Goal: Task Accomplishment & Management: Use online tool/utility

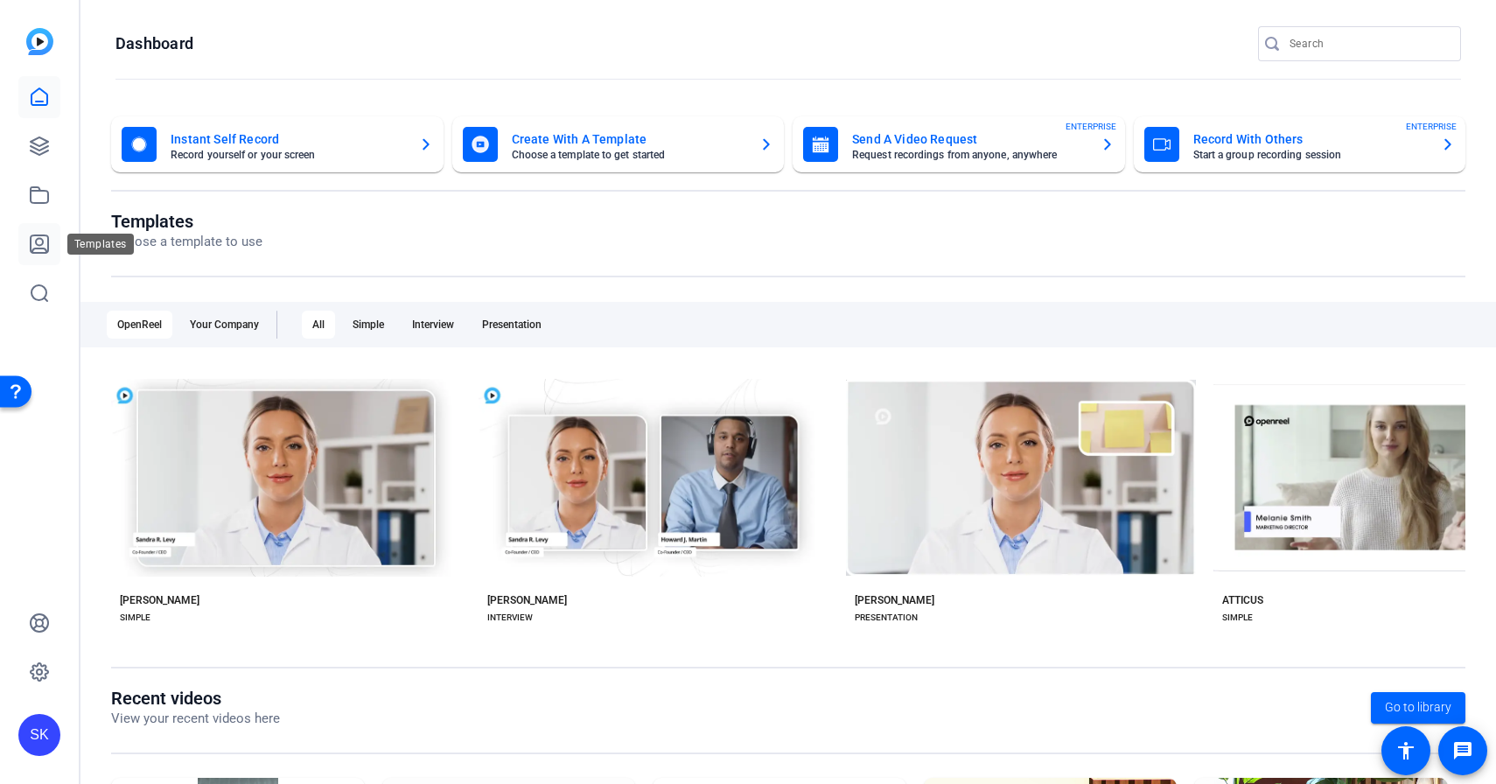
click at [47, 239] on icon at bounding box center [39, 243] width 17 height 17
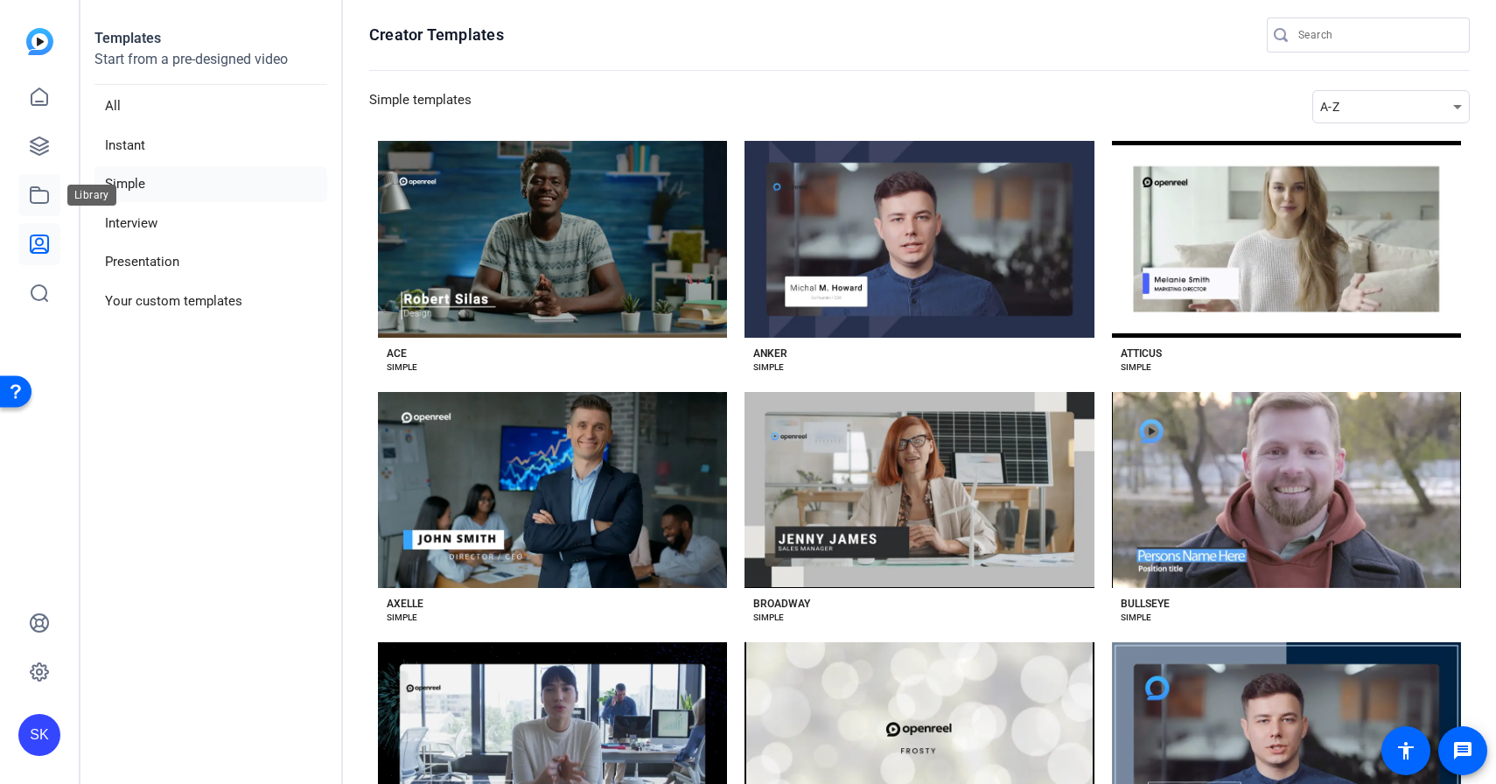
click at [35, 201] on icon at bounding box center [39, 195] width 21 height 21
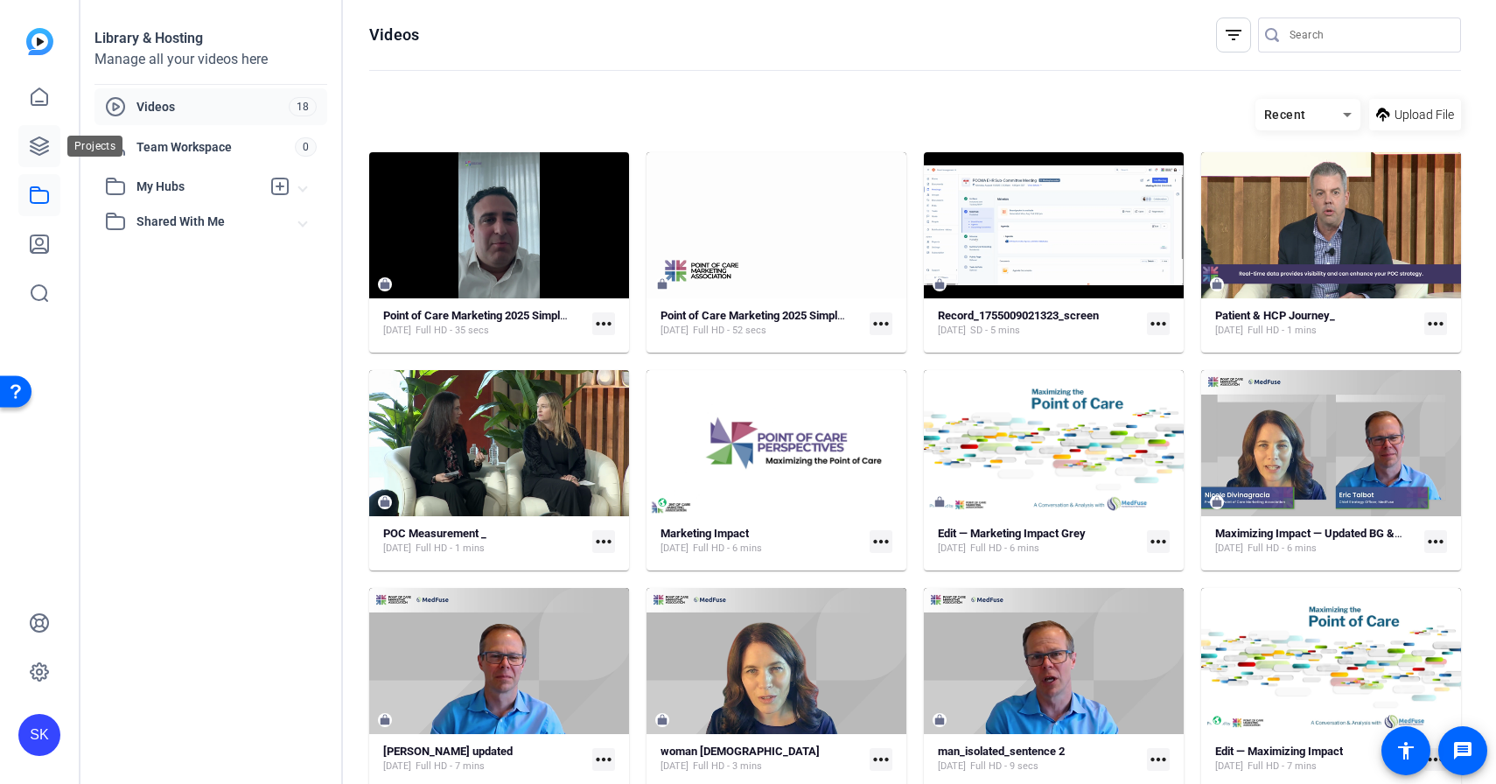
click at [41, 150] on icon at bounding box center [39, 146] width 21 height 21
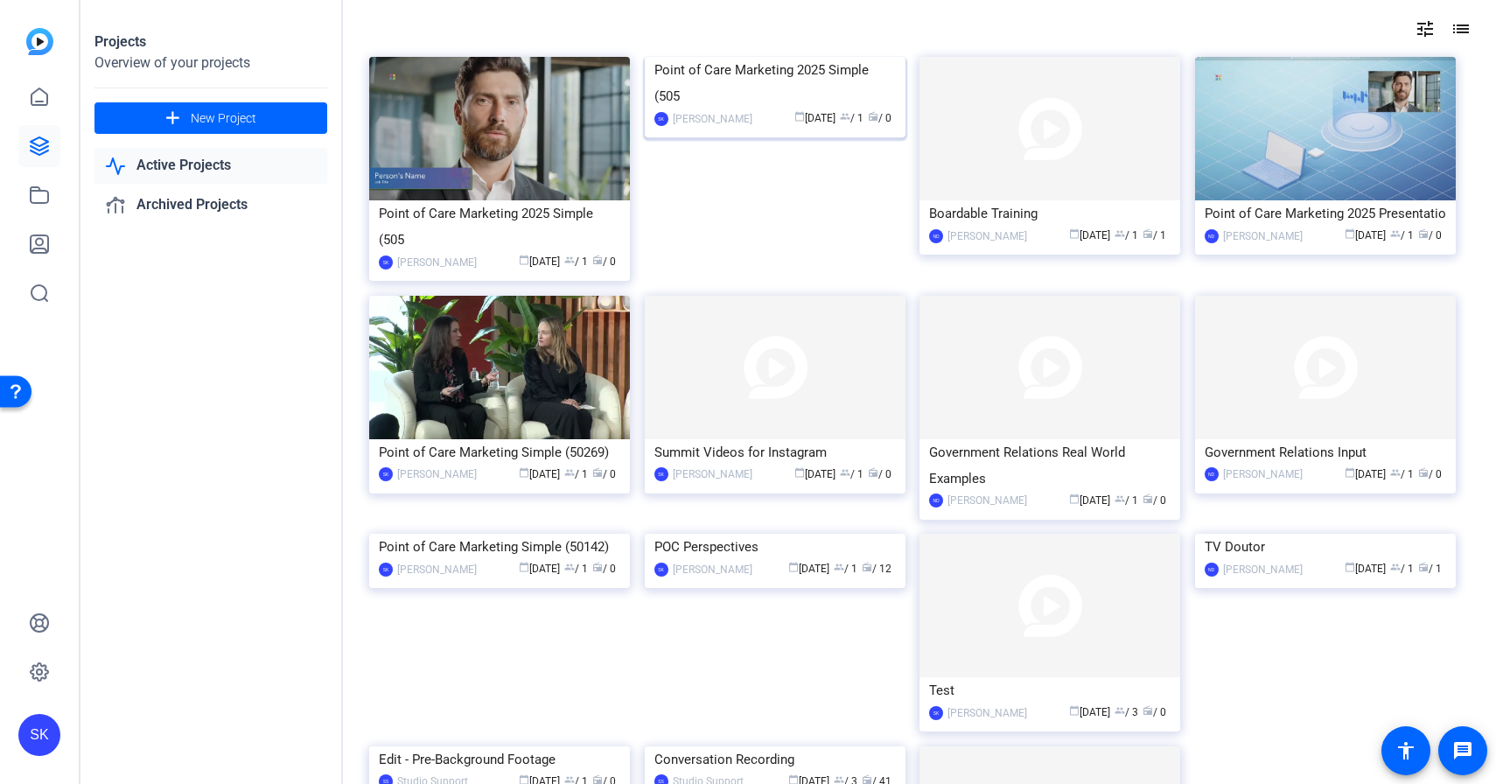
scroll to position [97, 0]
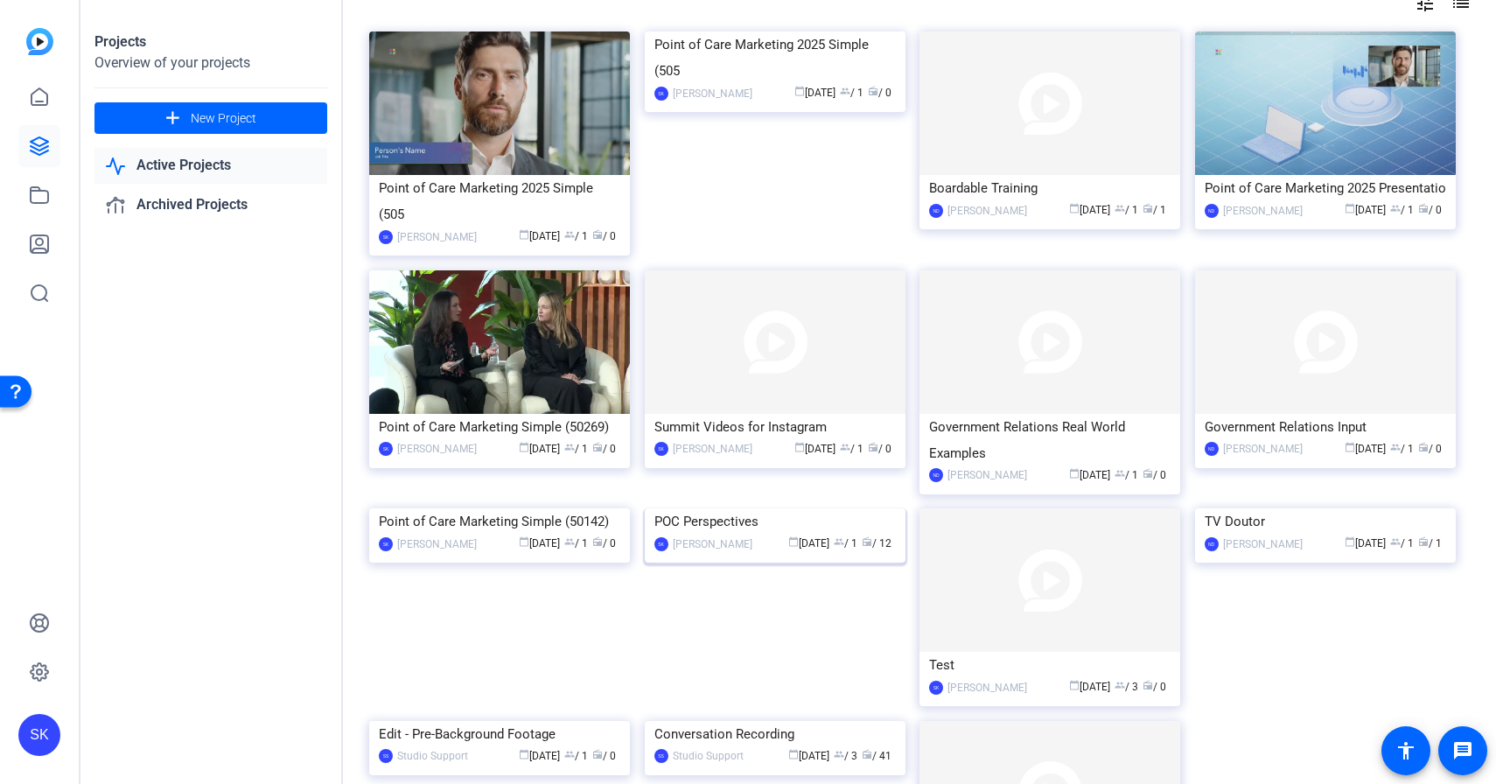
click at [739, 535] on div "POC Perspectives" at bounding box center [774, 521] width 241 height 26
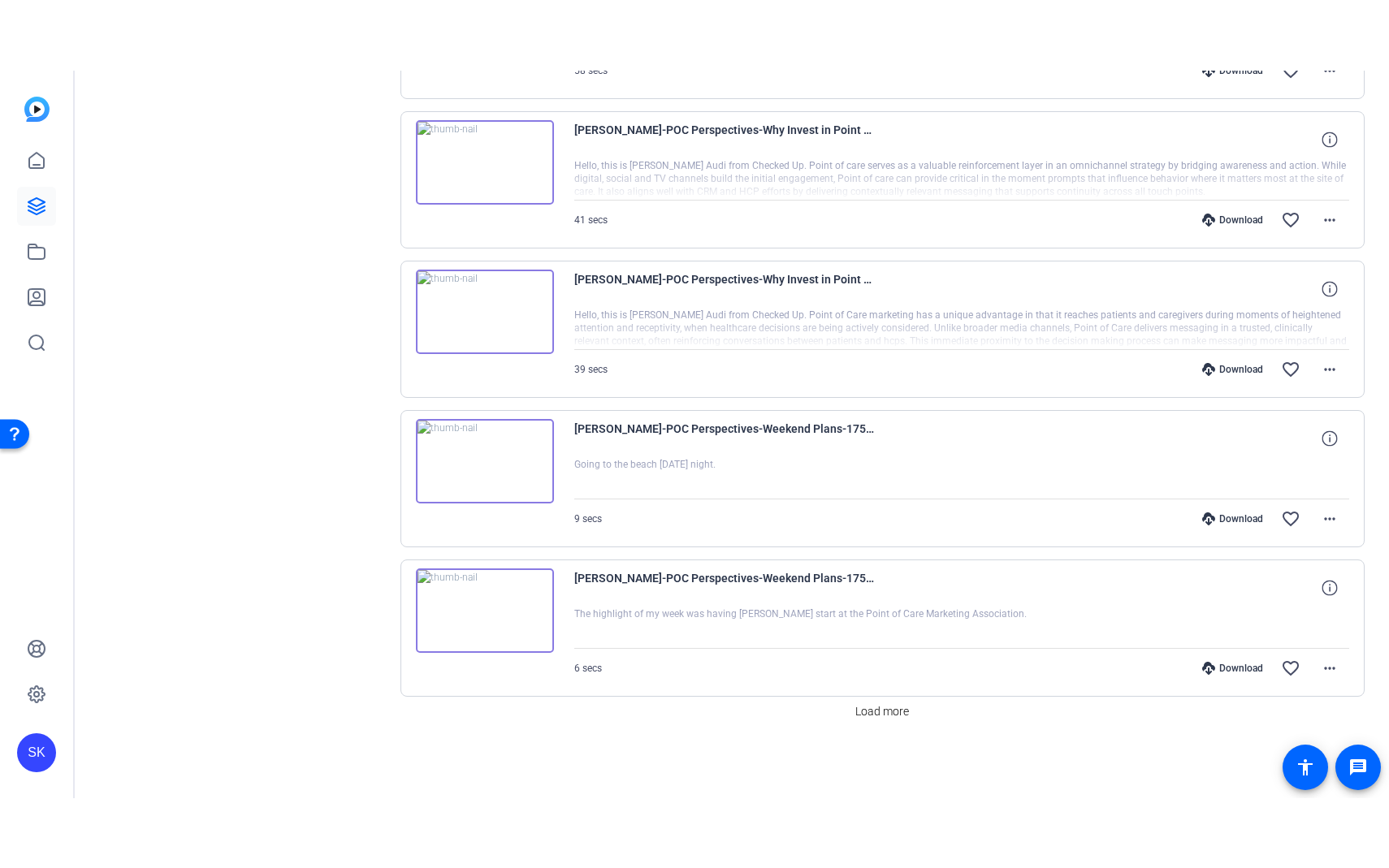
scroll to position [1175, 0]
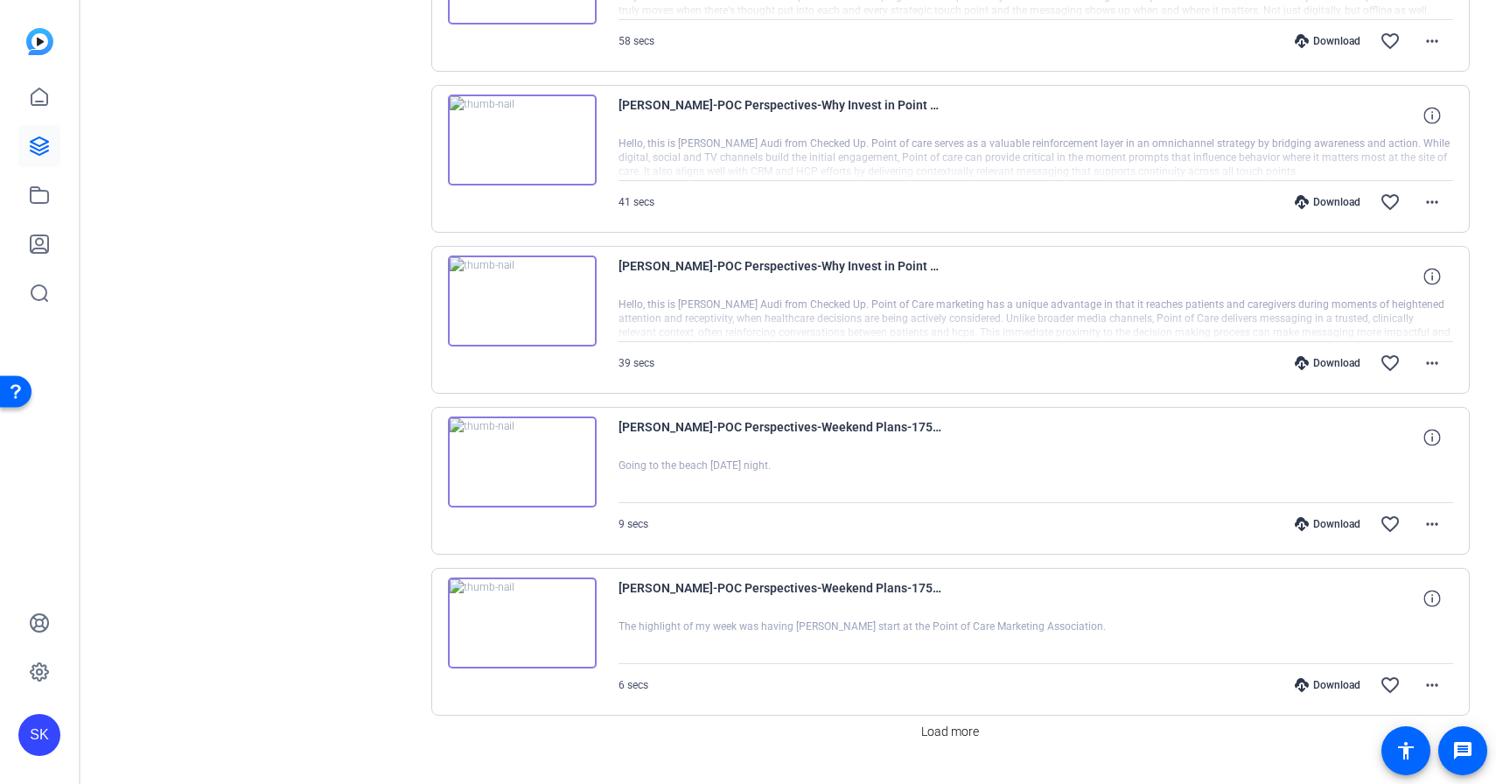
click at [522, 133] on img at bounding box center [522, 139] width 149 height 91
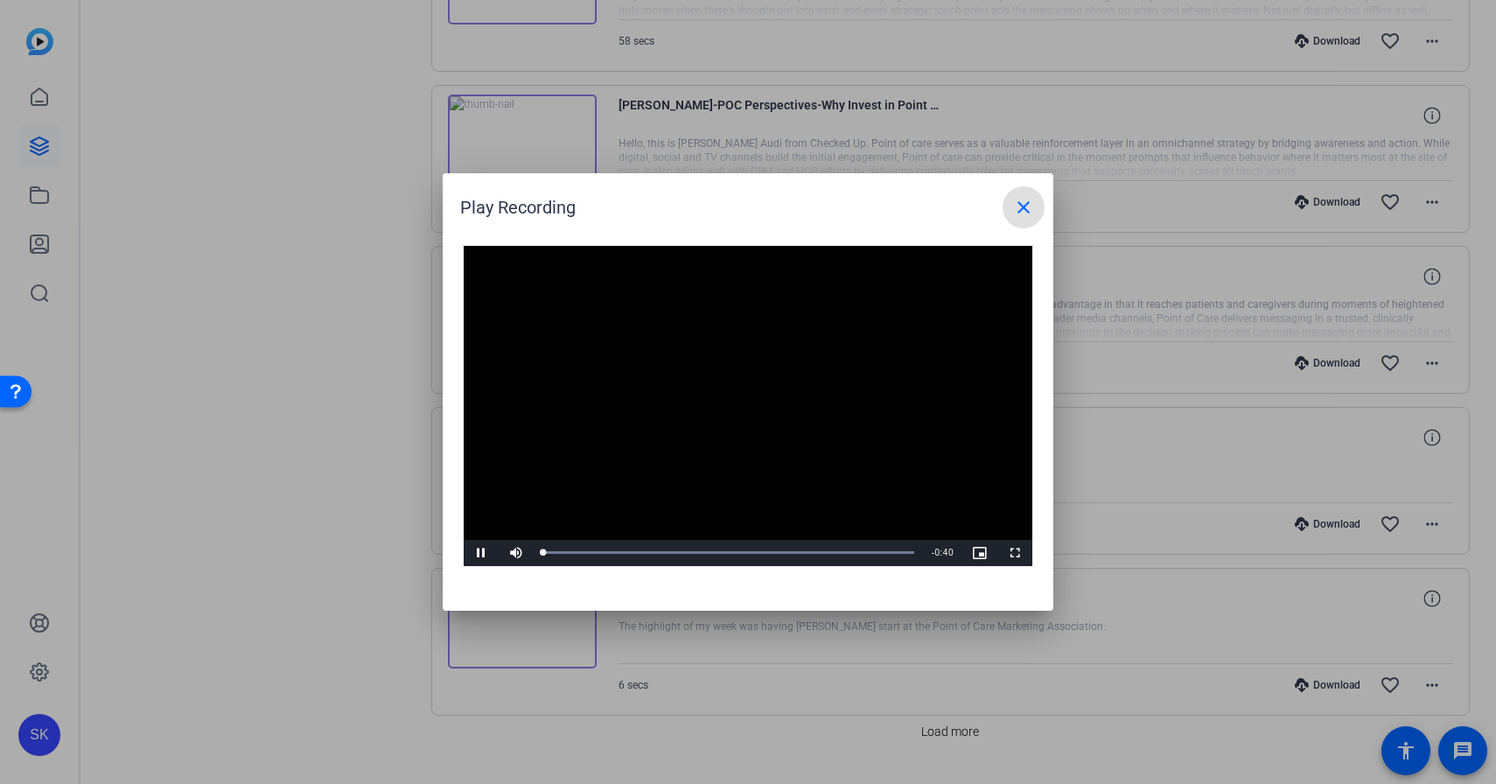
click at [724, 398] on video "Video Player" at bounding box center [748, 406] width 569 height 320
click at [640, 319] on video "Video Player" at bounding box center [748, 406] width 569 height 320
click at [1013, 202] on mat-icon "close" at bounding box center [1023, 207] width 21 height 21
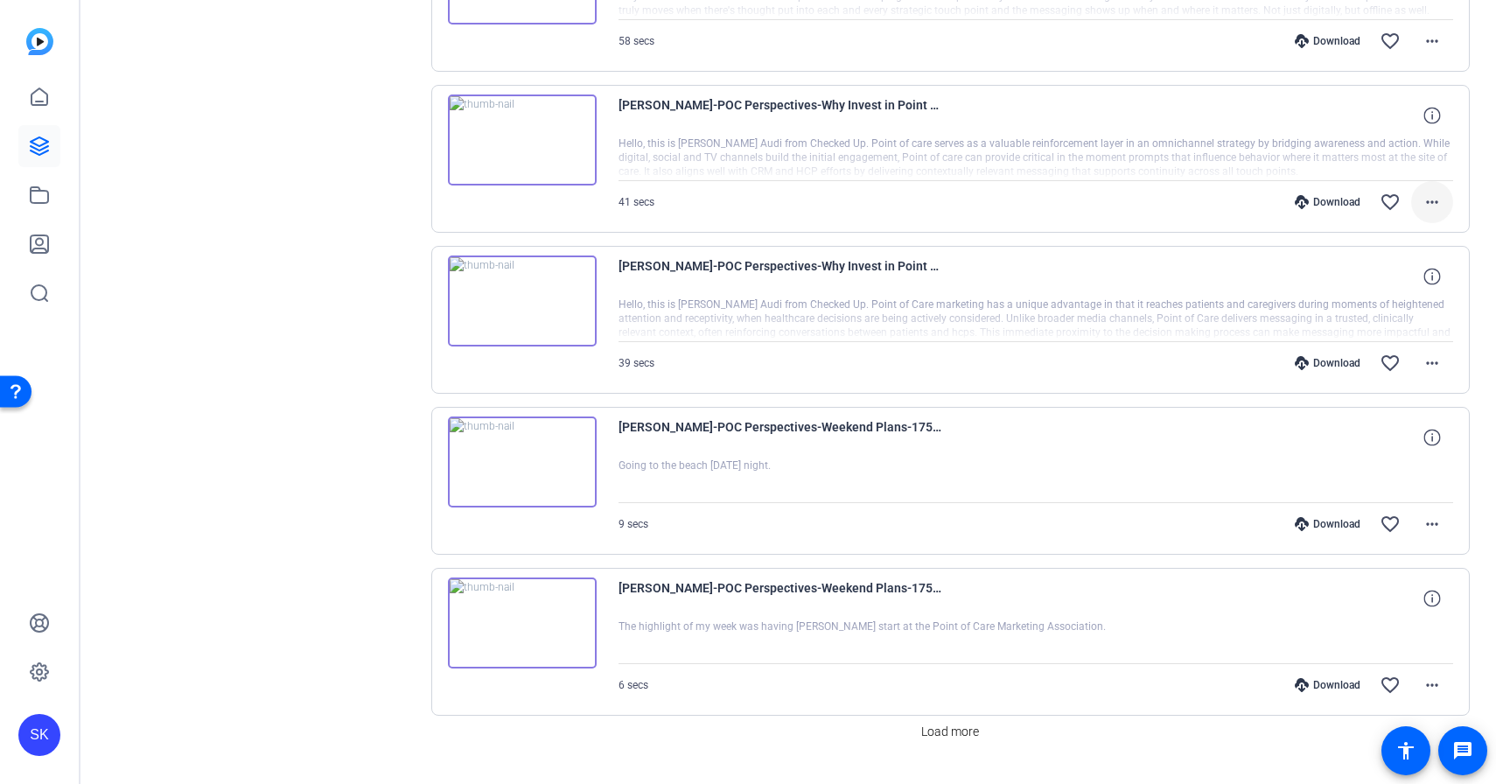
click at [1427, 199] on mat-icon "more_horiz" at bounding box center [1432, 202] width 21 height 21
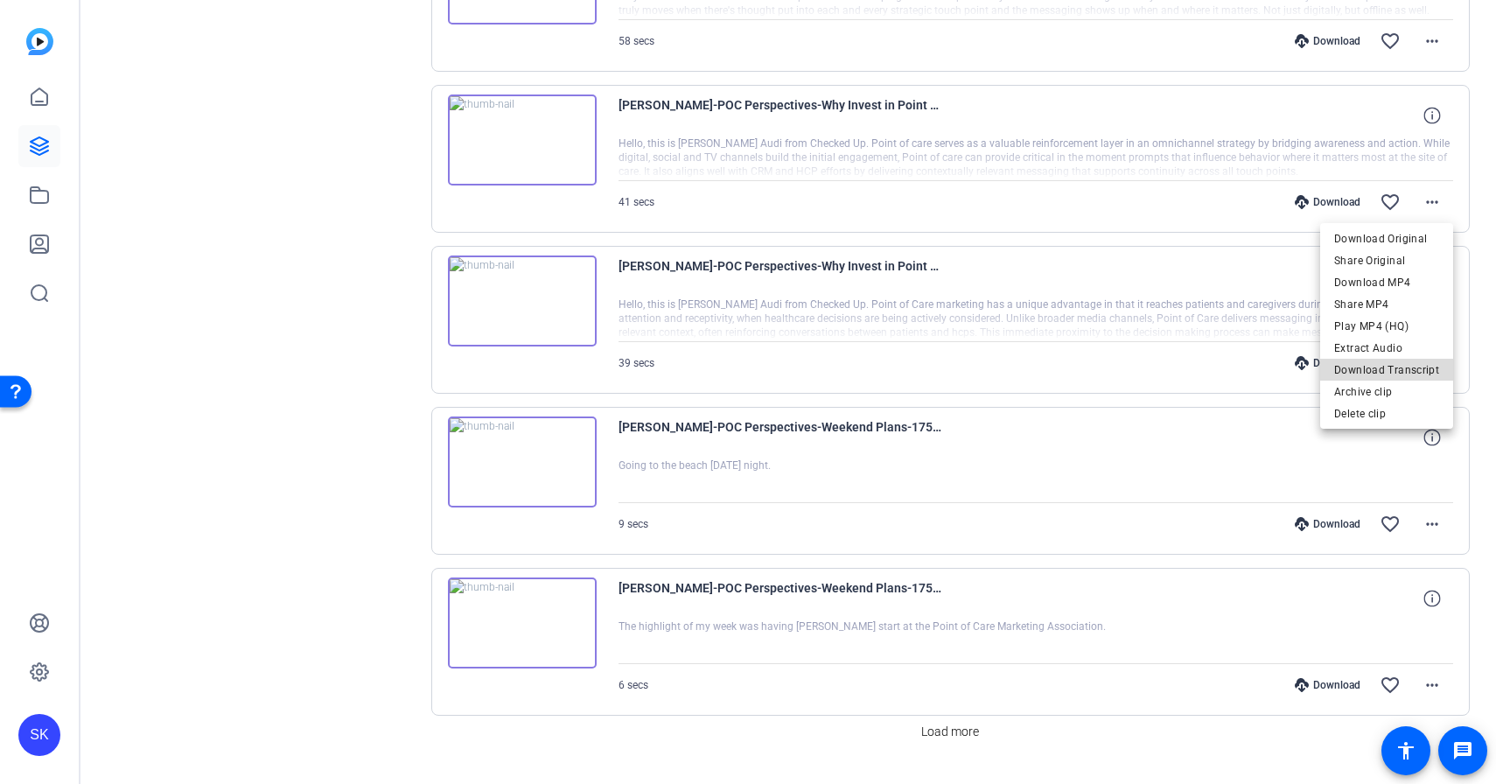
click at [1398, 365] on span "Download Transcript" at bounding box center [1386, 370] width 105 height 21
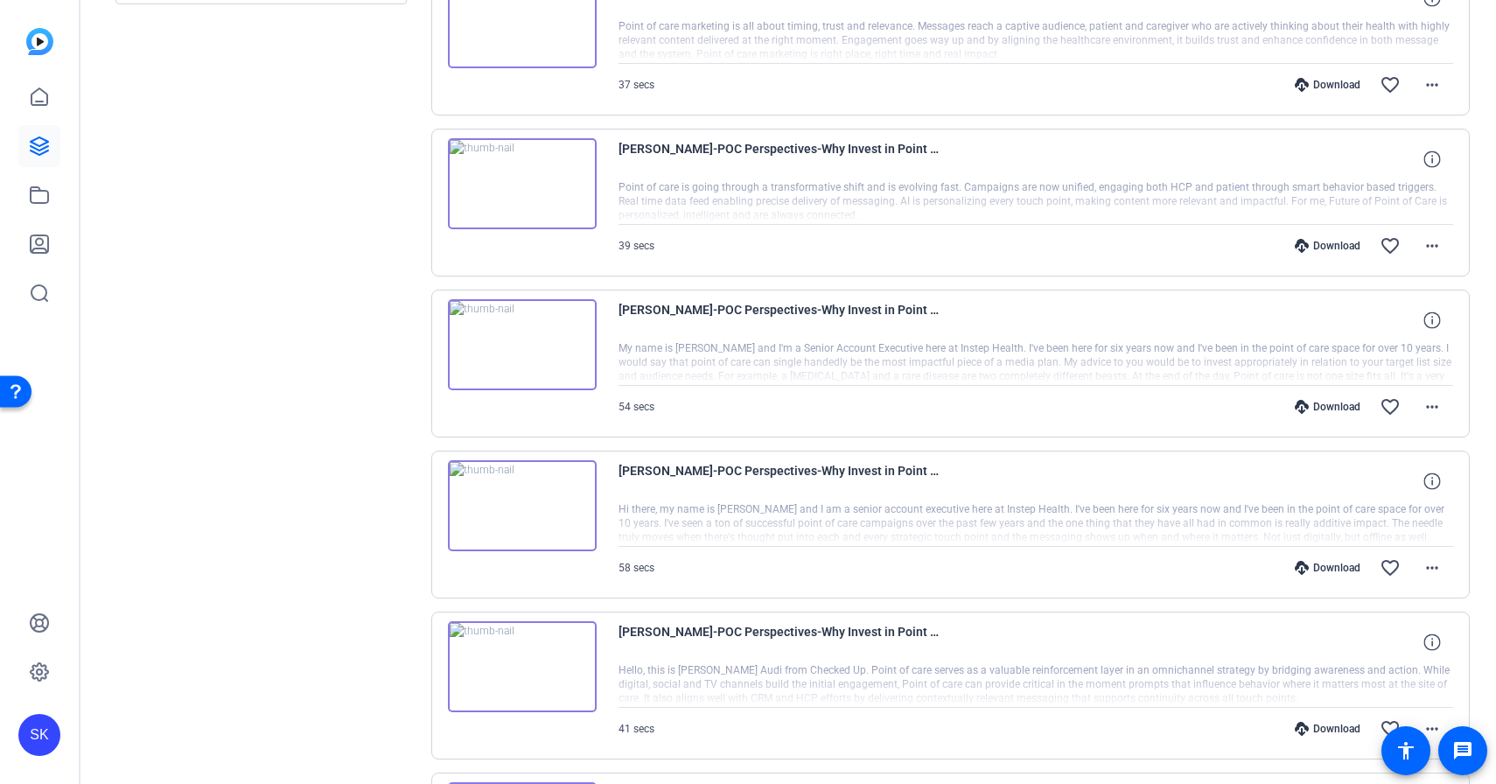
scroll to position [745, 0]
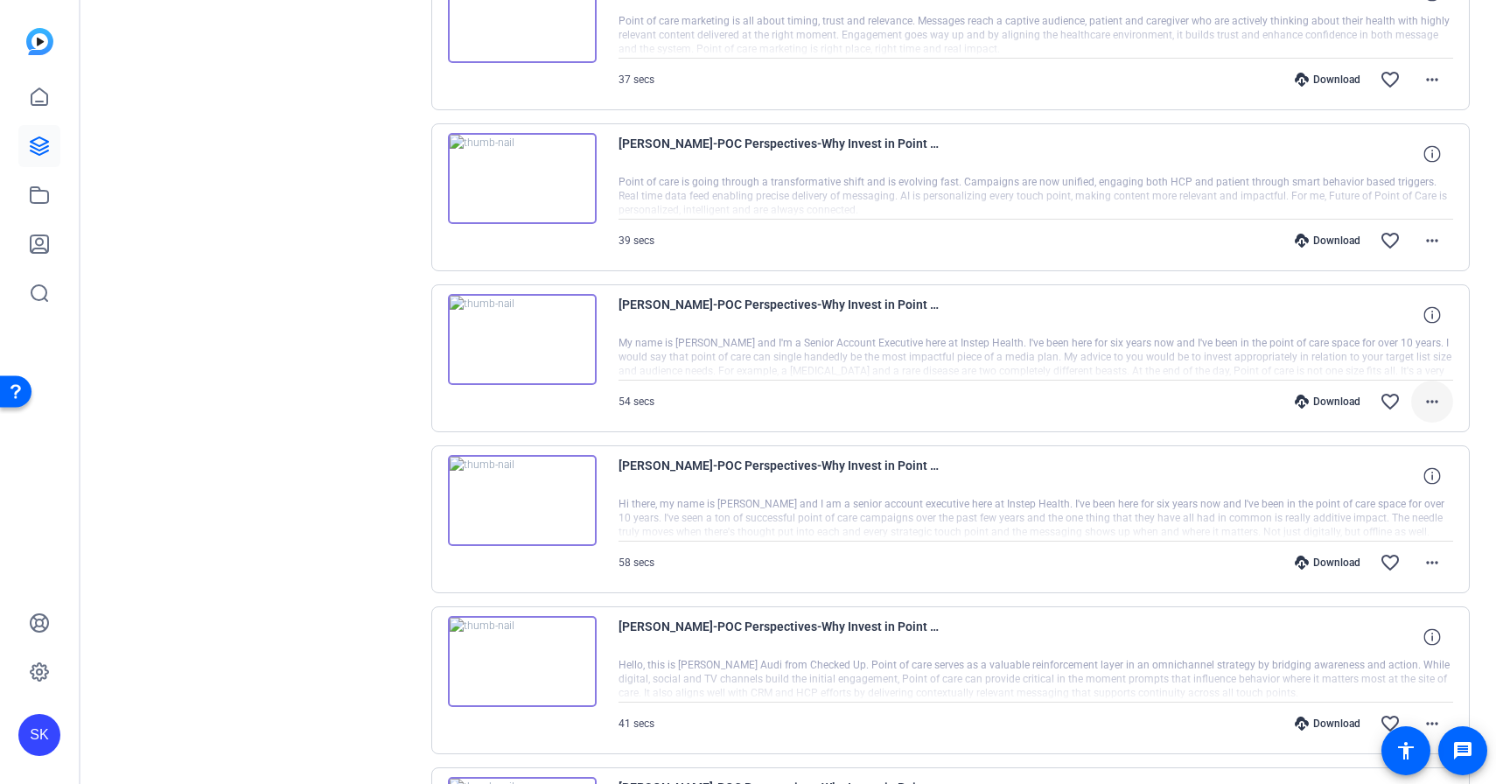
click at [1423, 401] on mat-icon "more_horiz" at bounding box center [1432, 401] width 21 height 21
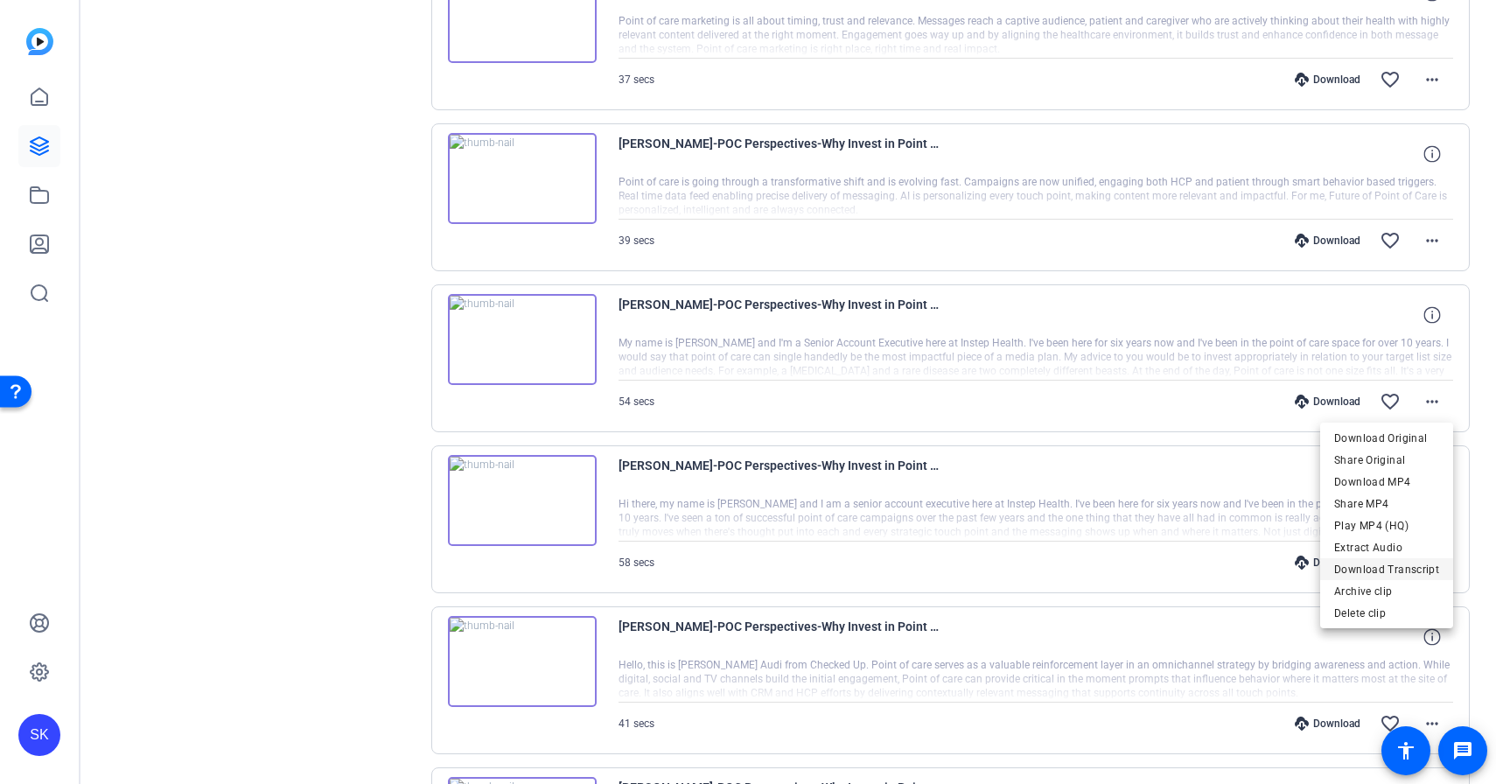
click at [1391, 568] on span "Download Transcript" at bounding box center [1386, 569] width 105 height 21
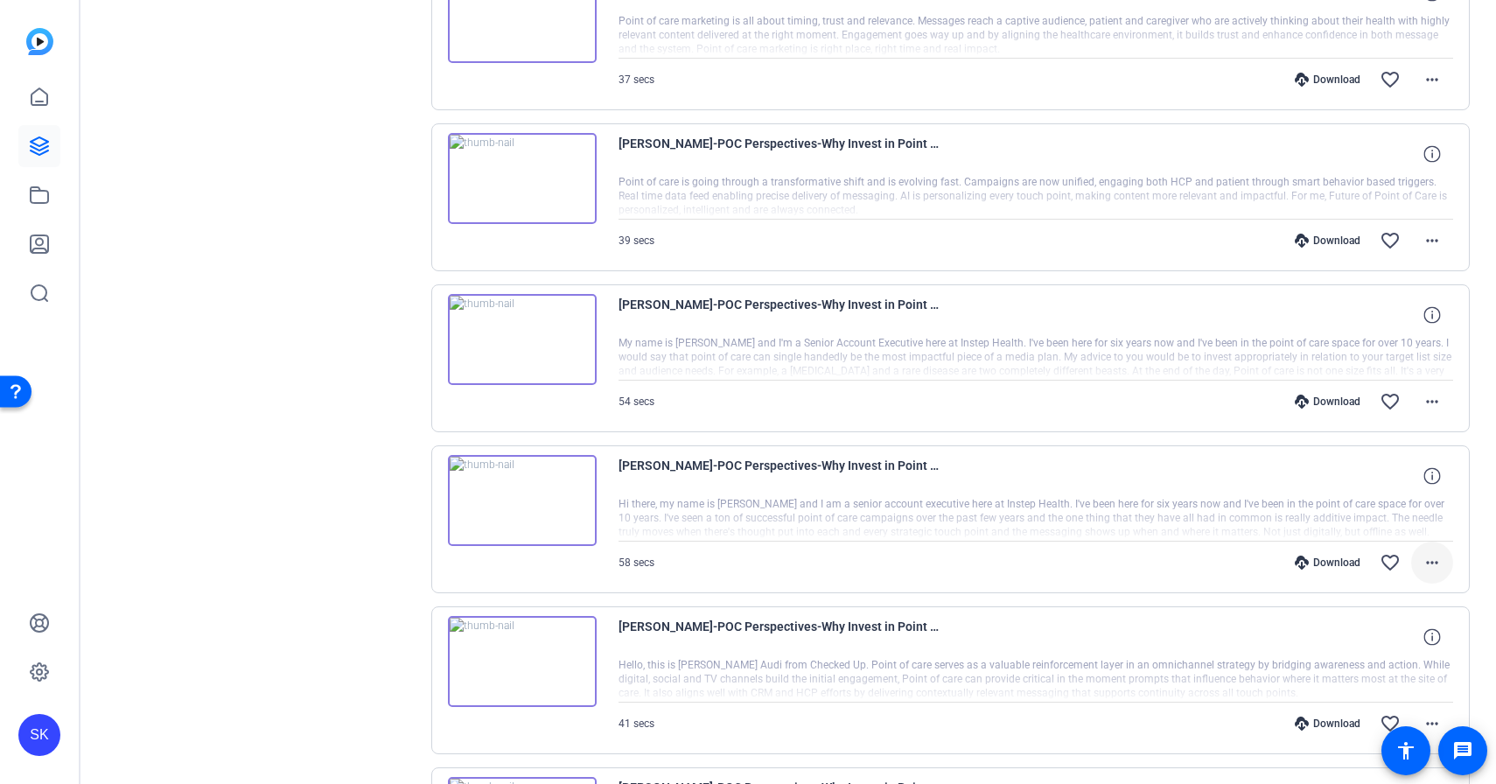
click at [1427, 563] on mat-icon "more_horiz" at bounding box center [1432, 562] width 21 height 21
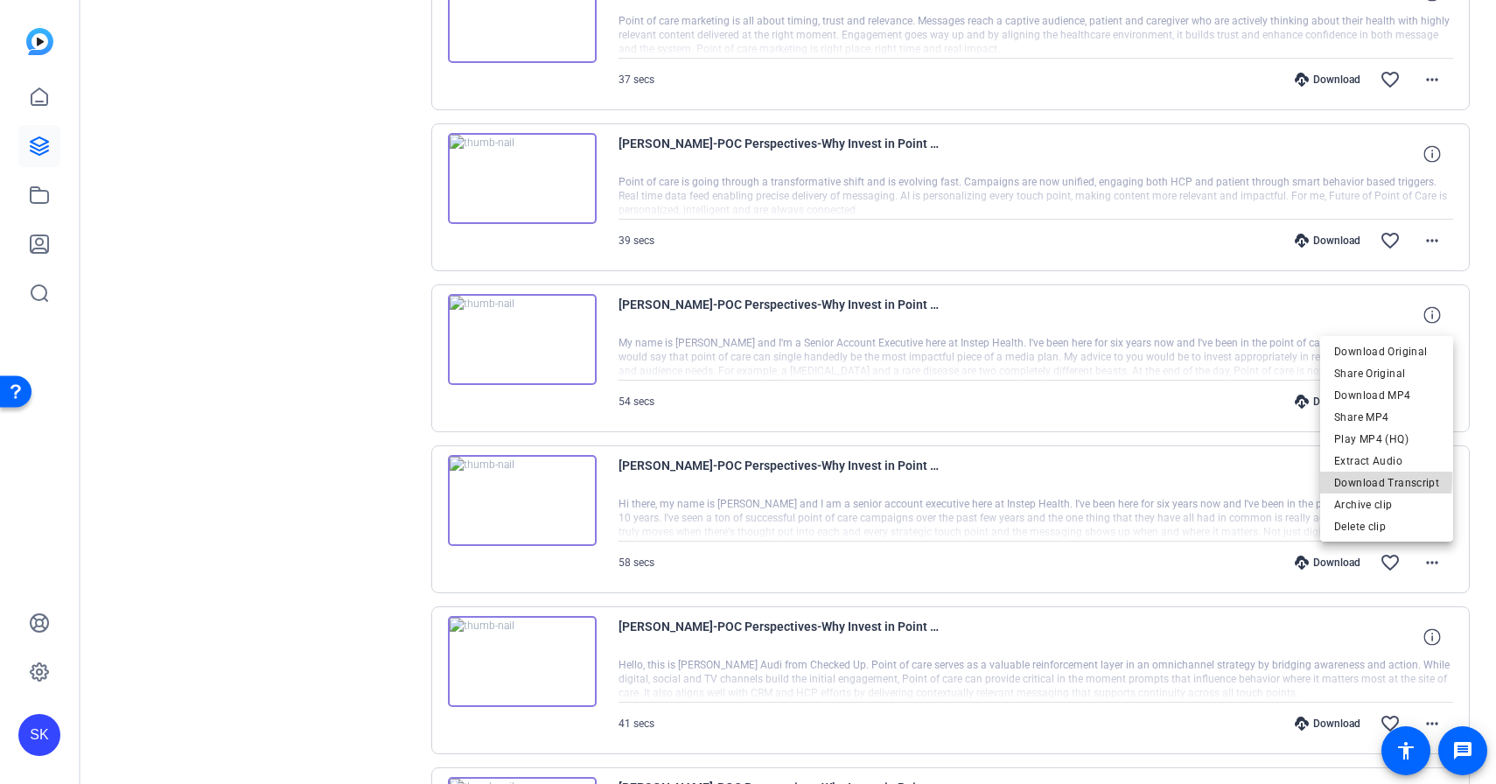
click at [1371, 479] on span "Download Transcript" at bounding box center [1386, 482] width 105 height 21
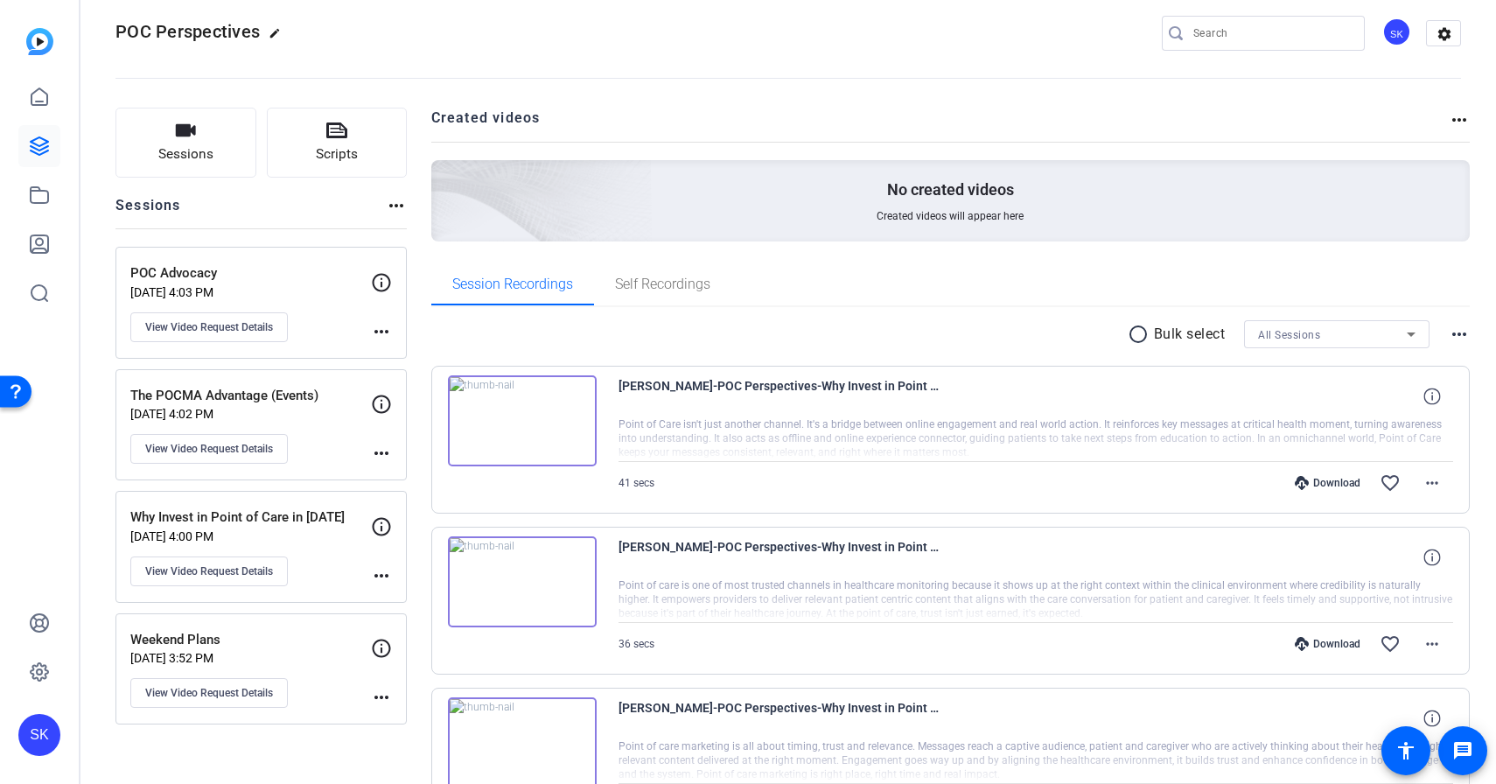
scroll to position [0, 0]
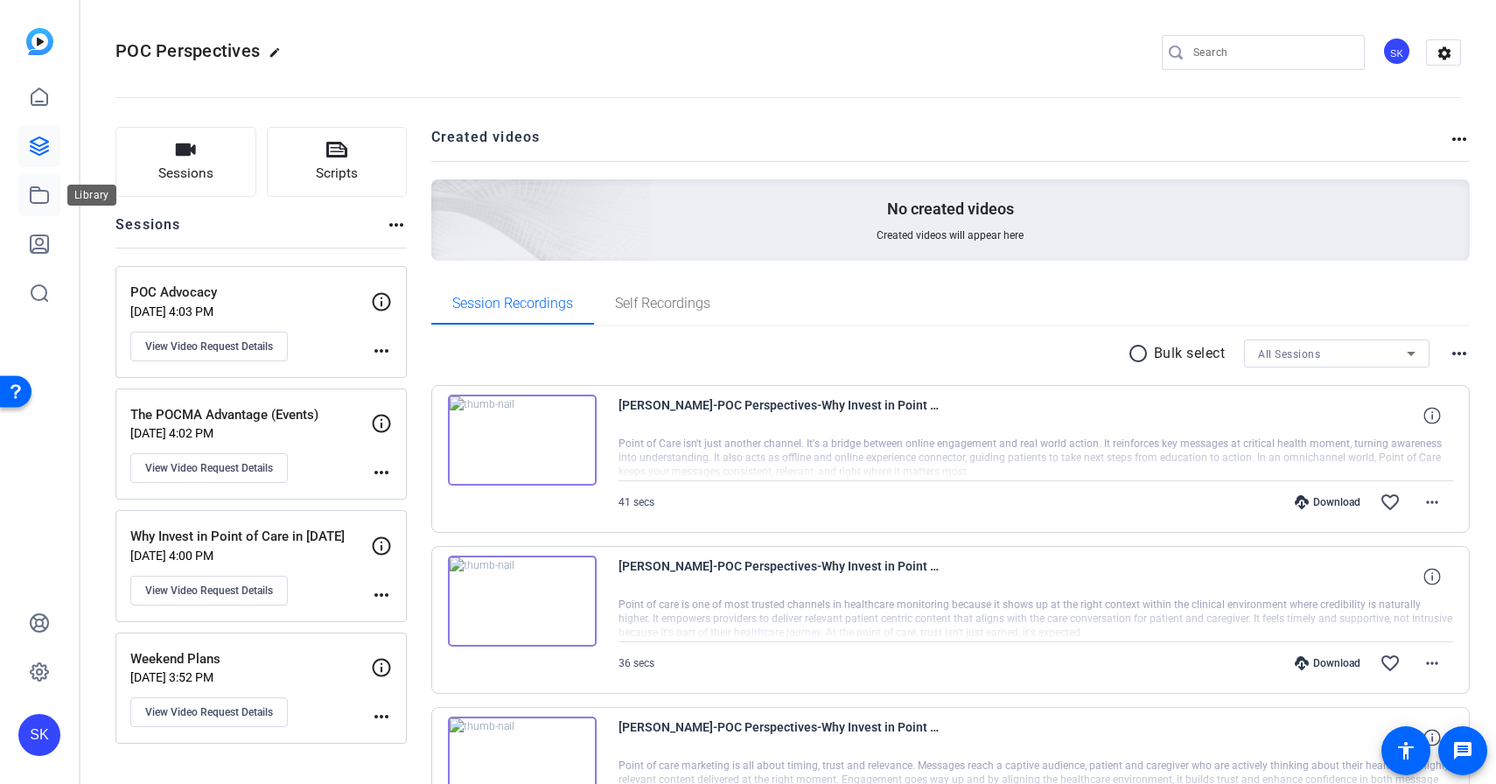
click at [32, 199] on icon at bounding box center [39, 195] width 21 height 21
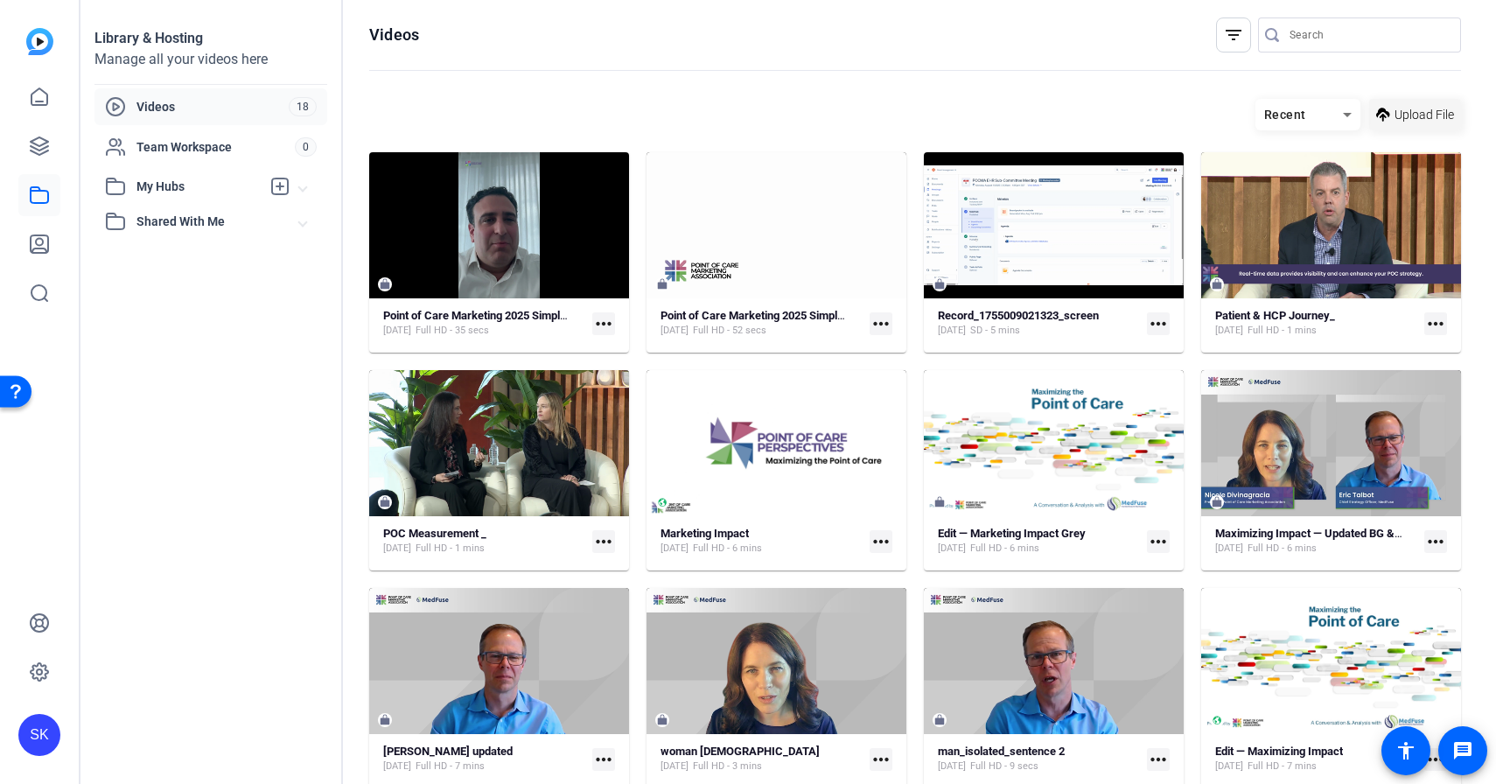
click at [1400, 113] on span "Upload File" at bounding box center [1424, 115] width 59 height 18
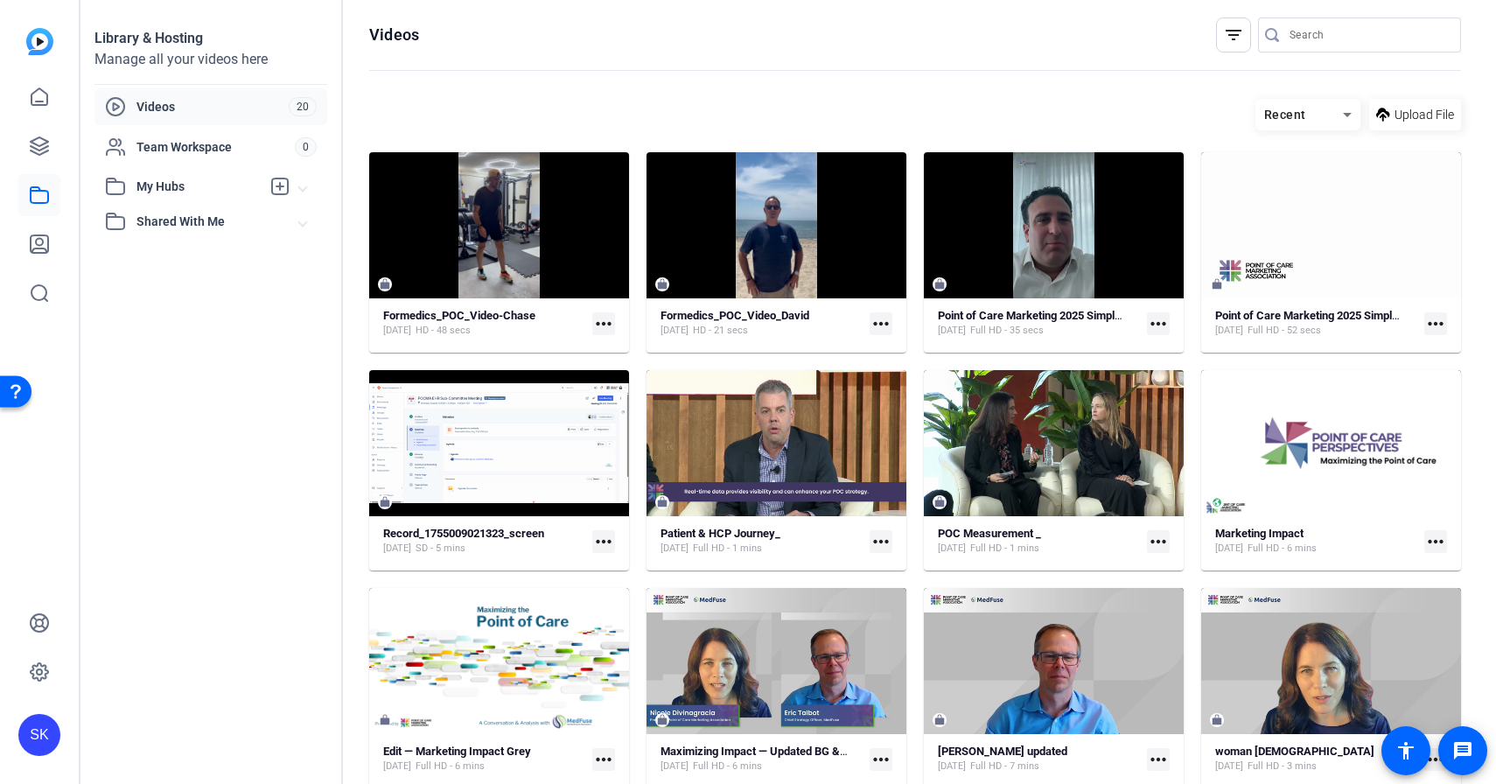
click at [598, 328] on mat-icon "more_horiz" at bounding box center [603, 323] width 23 height 23
click at [891, 316] on div at bounding box center [748, 392] width 1496 height 784
click at [883, 324] on mat-icon "more_horiz" at bounding box center [881, 323] width 23 height 23
click at [1054, 103] on div at bounding box center [748, 392] width 1496 height 784
click at [1163, 540] on mat-icon "more_horiz" at bounding box center [1158, 541] width 23 height 23
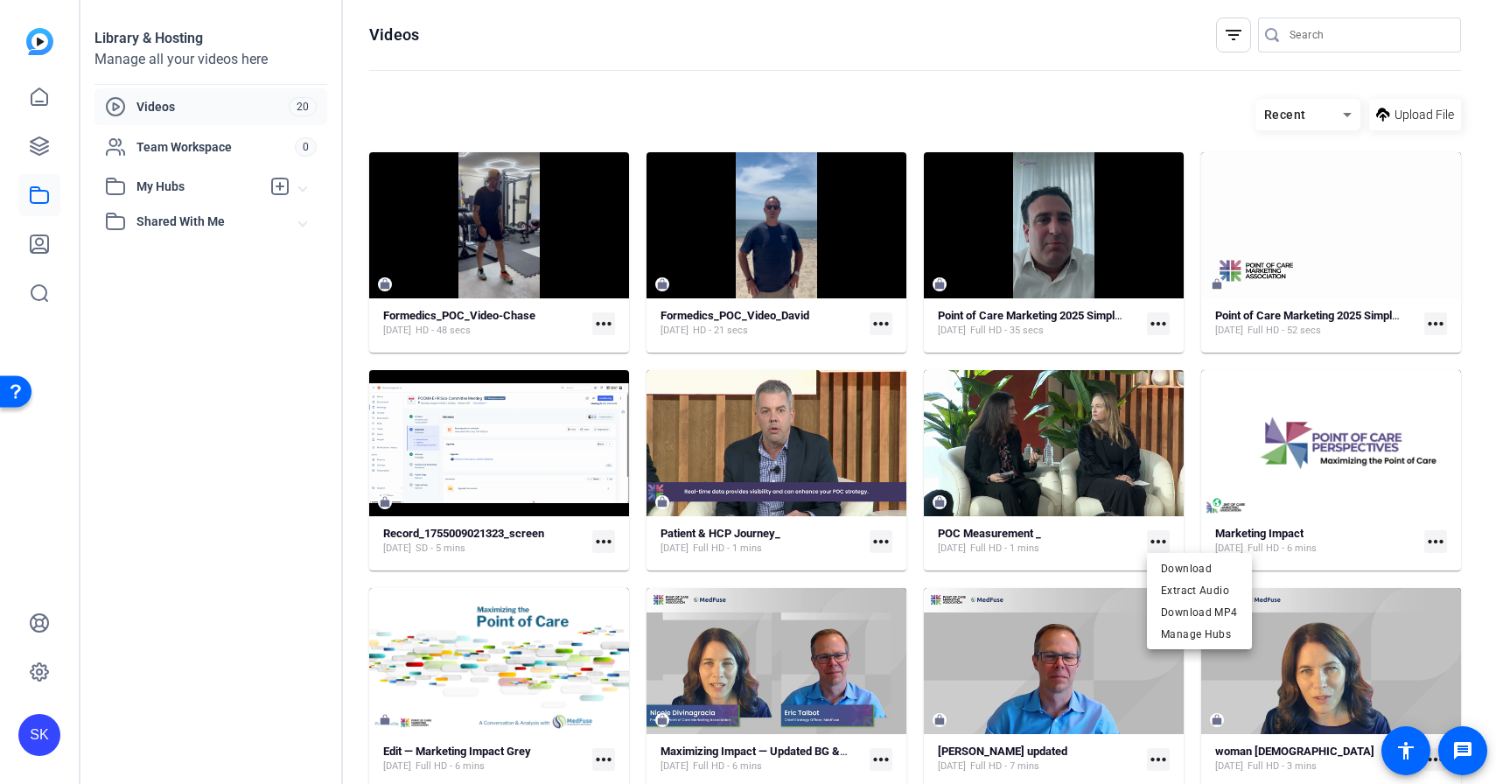
click at [777, 312] on div at bounding box center [748, 392] width 1496 height 784
click at [776, 322] on strong "Formedics_POC_Video_David" at bounding box center [735, 315] width 149 height 13
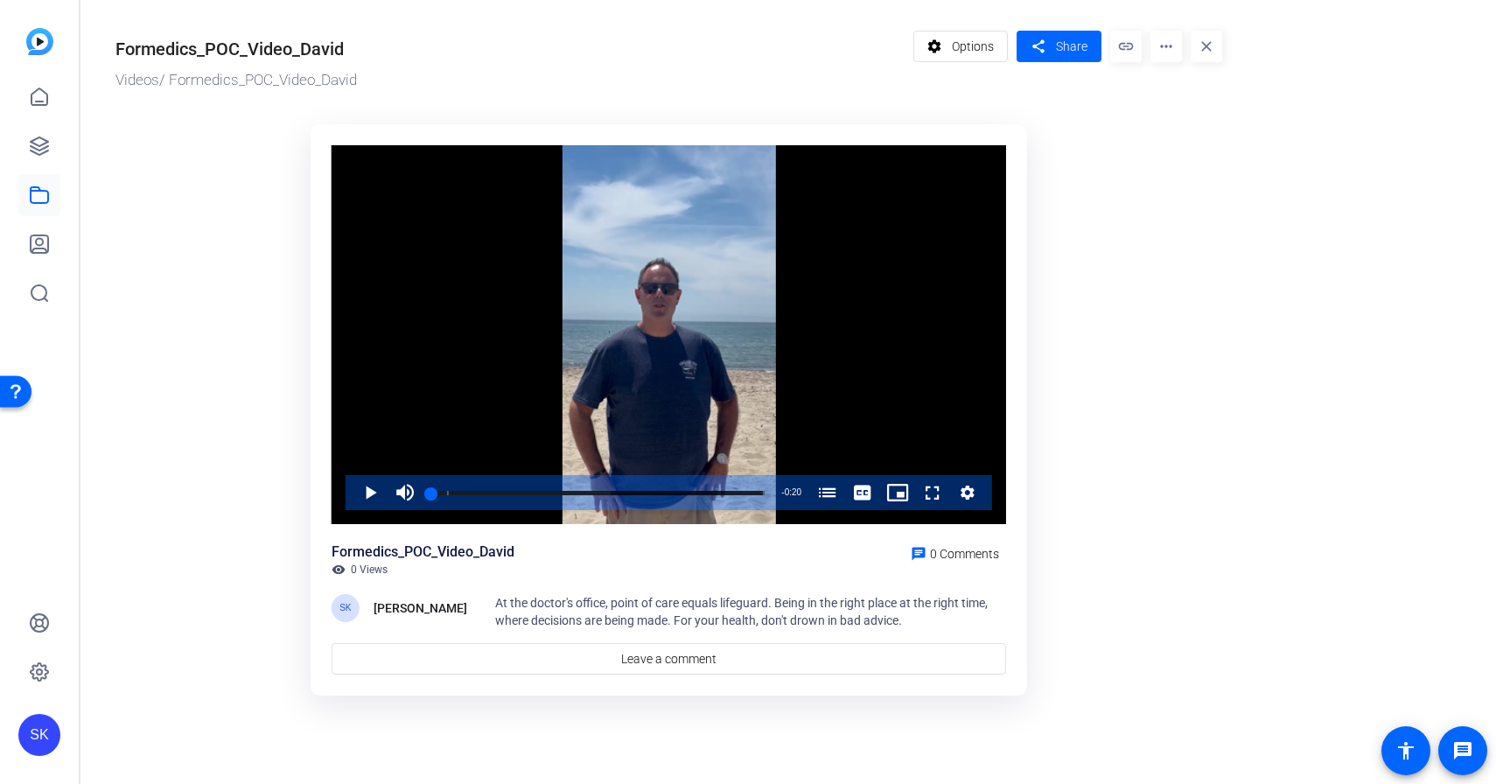
click at [1154, 47] on mat-icon "more_horiz" at bounding box center [1165, 46] width 31 height 31
click at [39, 151] on div at bounding box center [748, 392] width 1496 height 784
click at [1164, 54] on mat-icon "more_horiz" at bounding box center [1165, 46] width 31 height 31
click at [979, 49] on div at bounding box center [748, 392] width 1496 height 784
click at [961, 47] on span "Options" at bounding box center [973, 46] width 42 height 33
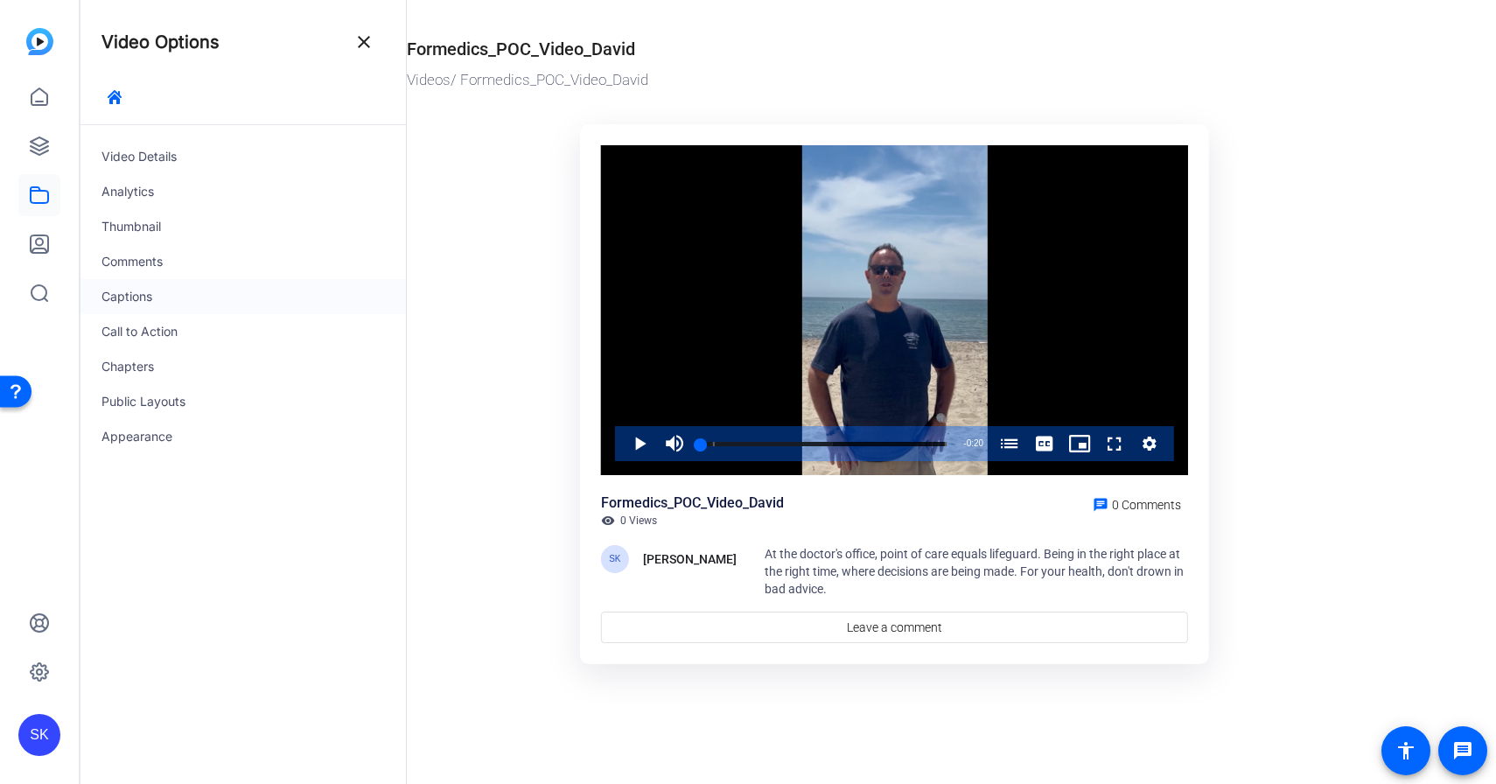
click at [178, 297] on div "Captions" at bounding box center [242, 296] width 325 height 35
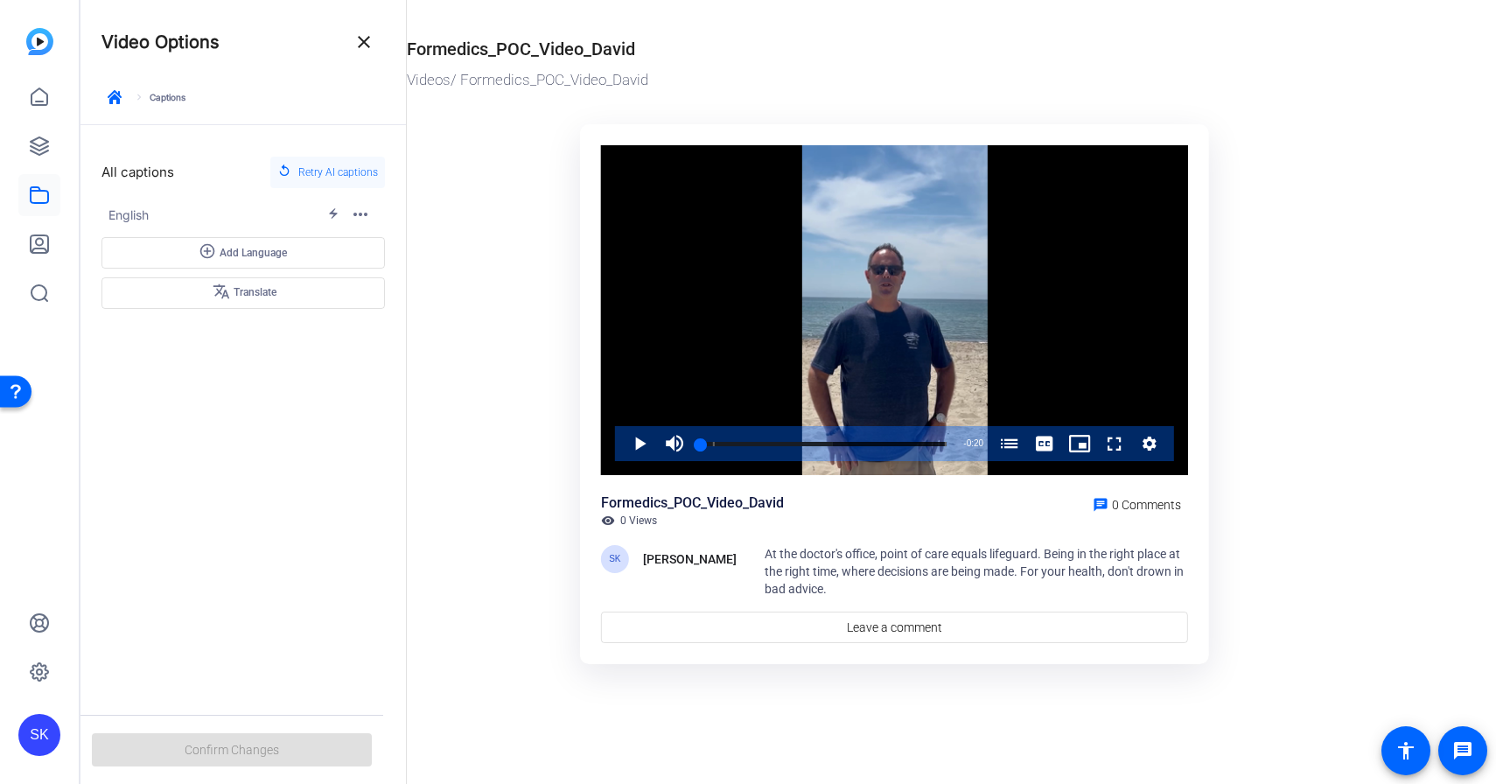
click at [325, 171] on span "Retry AI captions" at bounding box center [338, 172] width 80 height 23
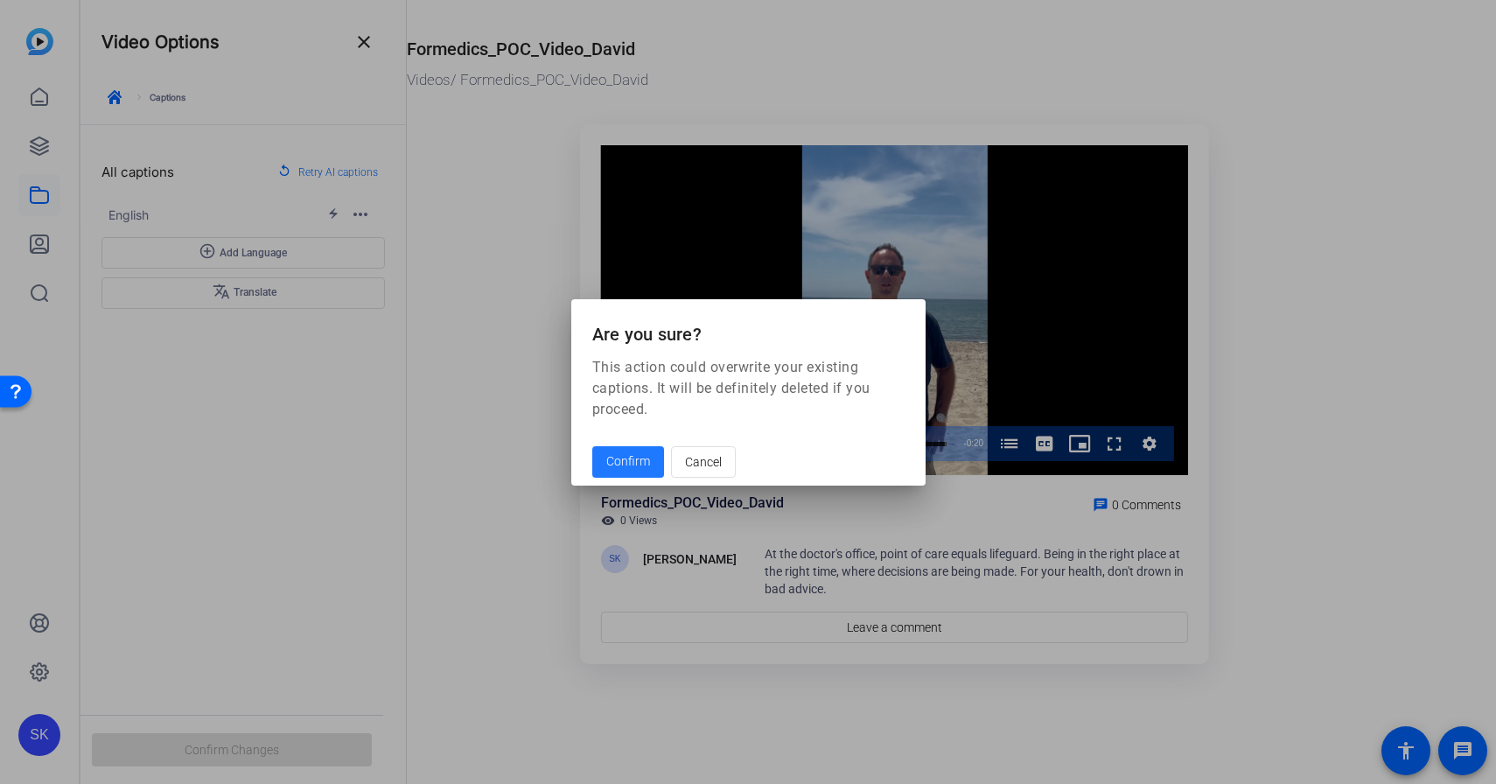
drag, startPoint x: 643, startPoint y: 461, endPoint x: 640, endPoint y: 444, distance: 17.7
click at [640, 446] on button "Confirm" at bounding box center [628, 461] width 72 height 31
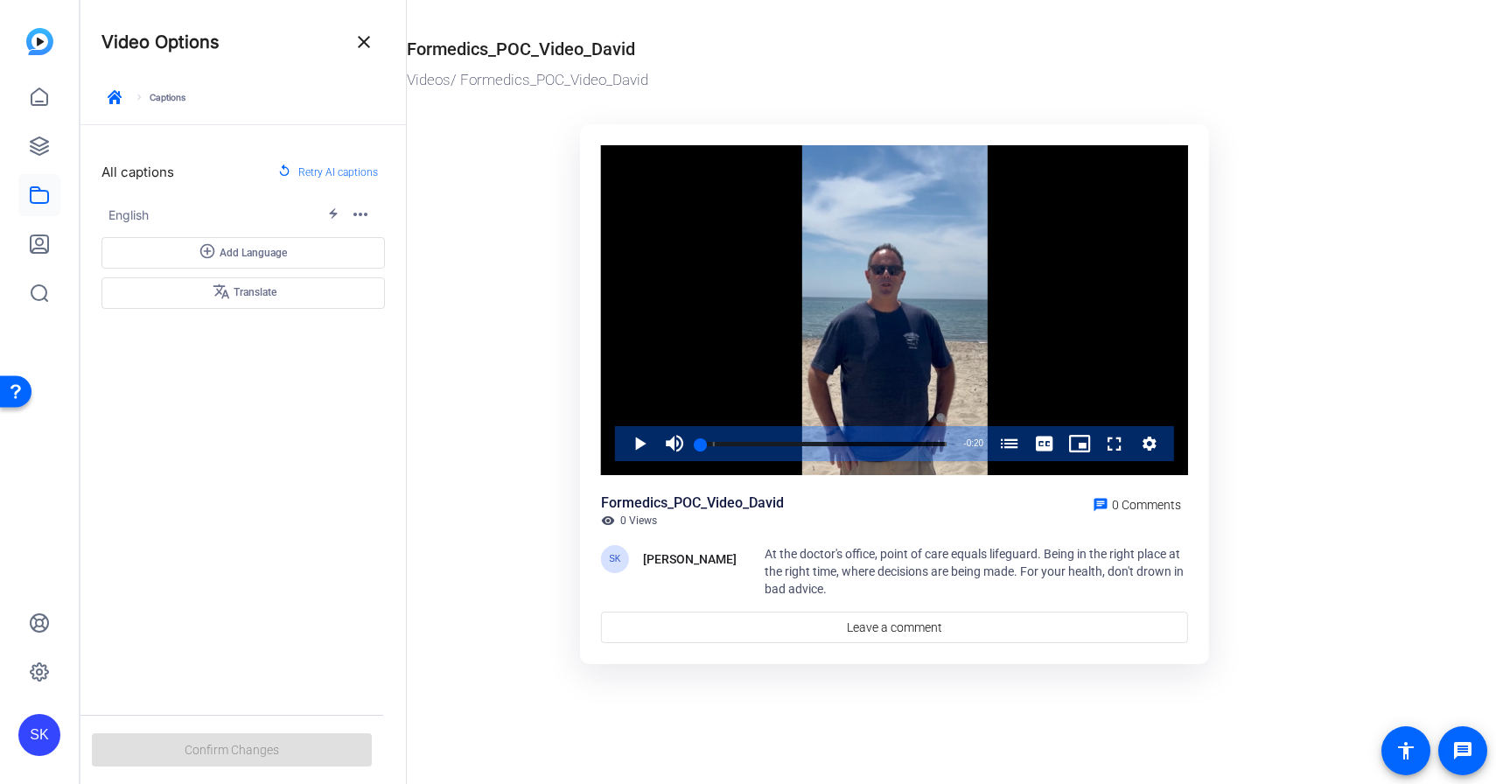
click at [843, 556] on span "At the doctor's office, point of care equals lifeguard. Being in the right plac…" at bounding box center [974, 571] width 419 height 49
click at [829, 563] on span "At the doctor's office, point of care equals lifeguard. Being in the right plac…" at bounding box center [974, 571] width 419 height 49
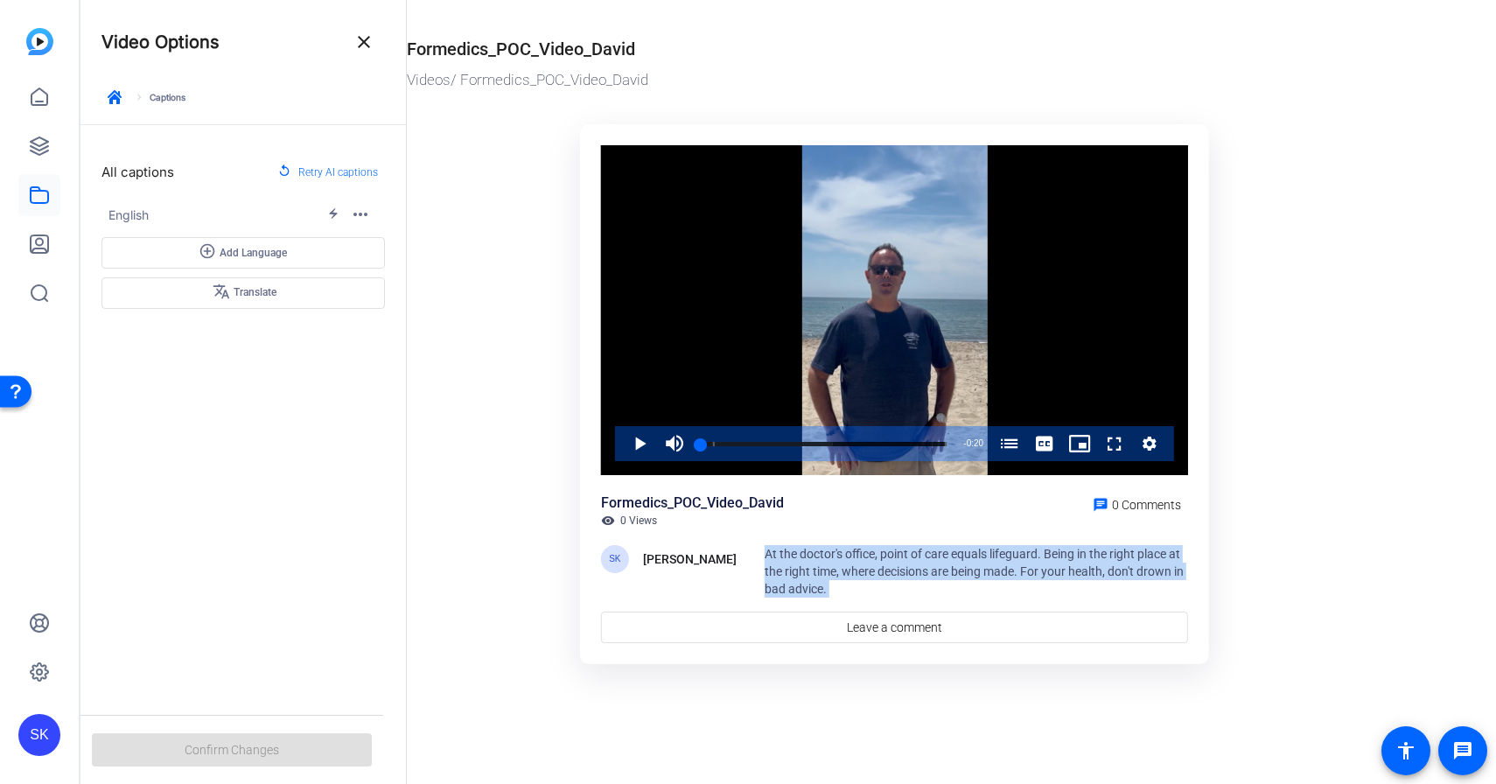
drag, startPoint x: 829, startPoint y: 563, endPoint x: 832, endPoint y: 575, distance: 11.7
click at [832, 575] on span "At the doctor's office, point of care equals lifeguard. Being in the right plac…" at bounding box center [974, 571] width 419 height 49
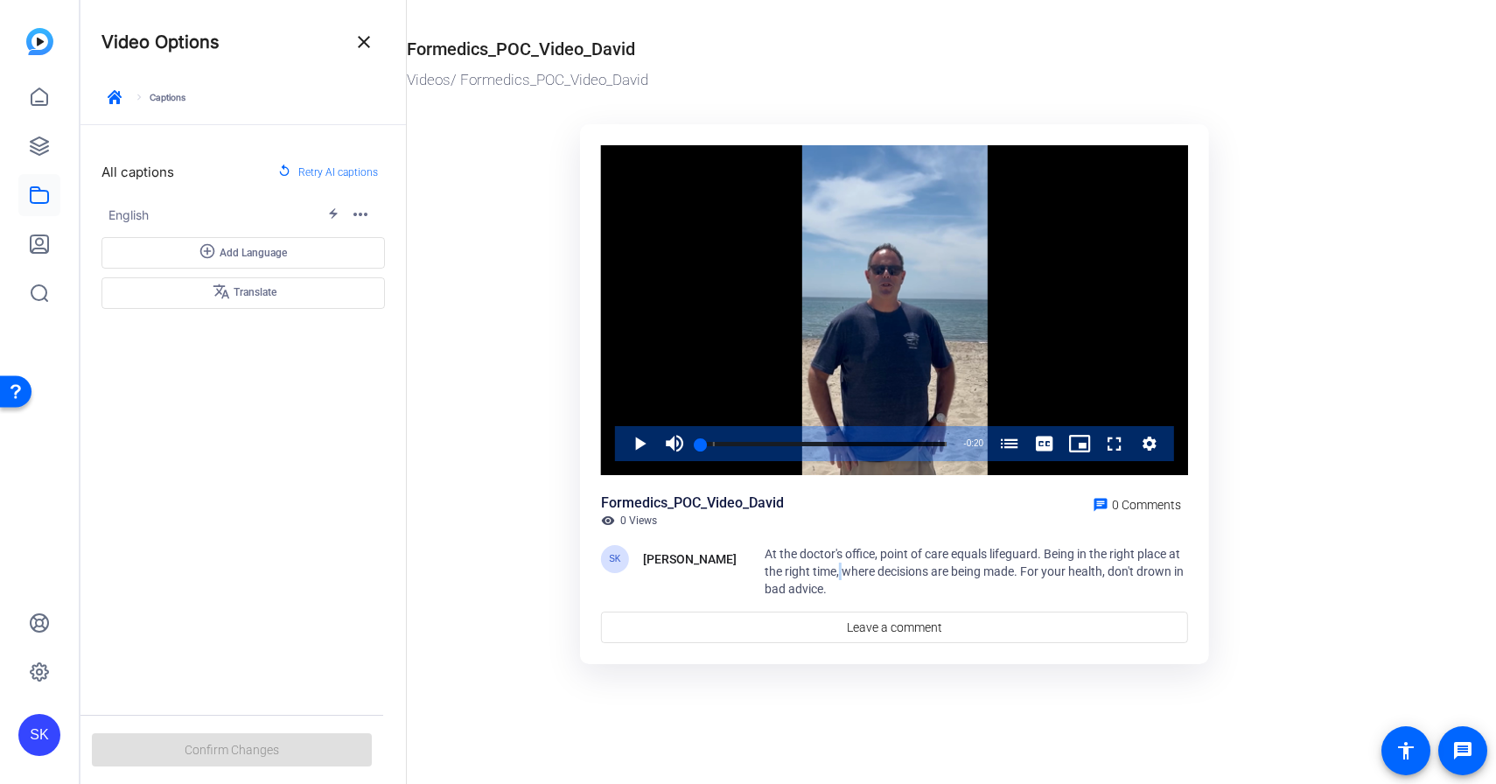
click at [832, 575] on span "At the doctor's office, point of care equals lifeguard. Being in the right plac…" at bounding box center [974, 571] width 419 height 49
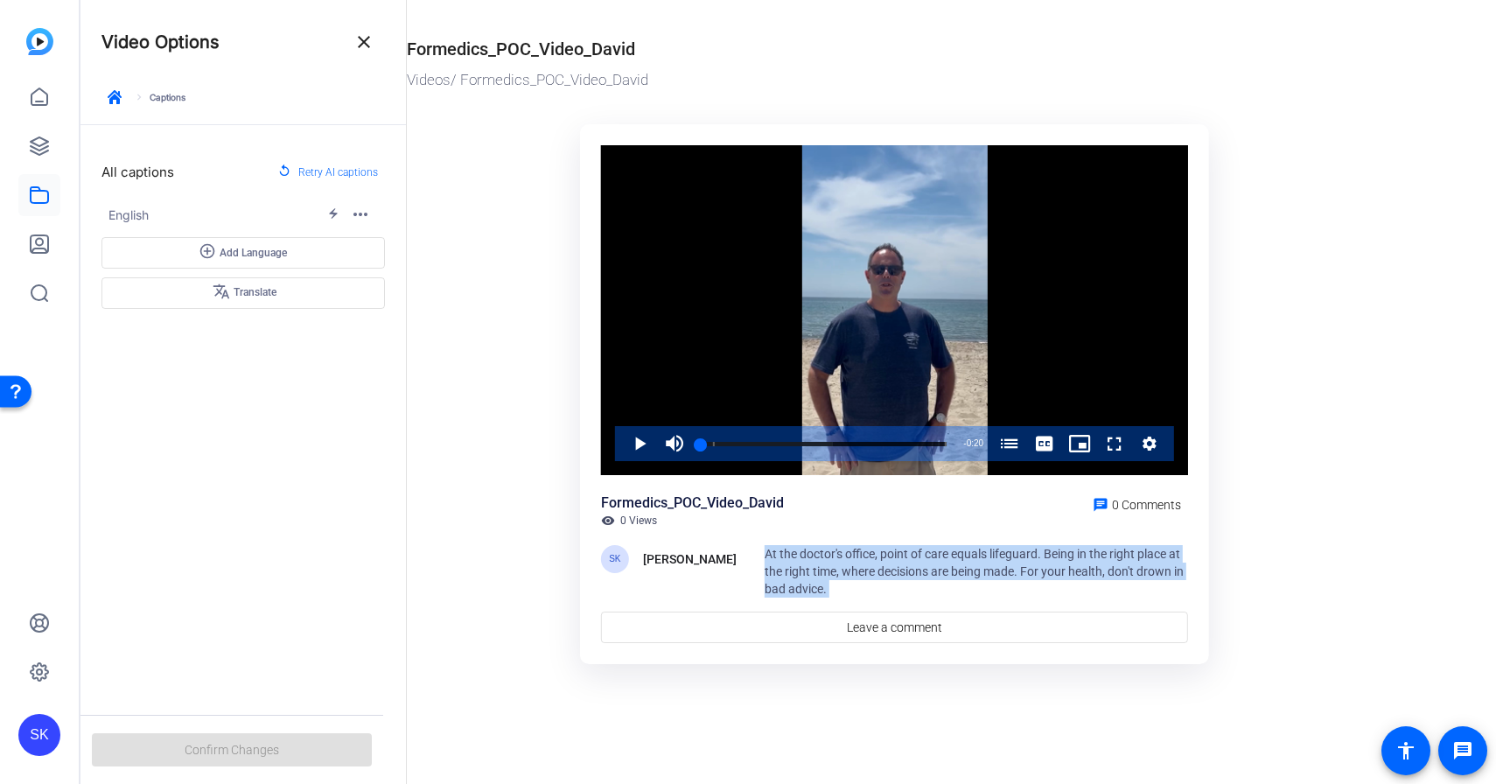
click at [832, 575] on span "At the doctor's office, point of care equals lifeguard. Being in the right plac…" at bounding box center [974, 571] width 419 height 49
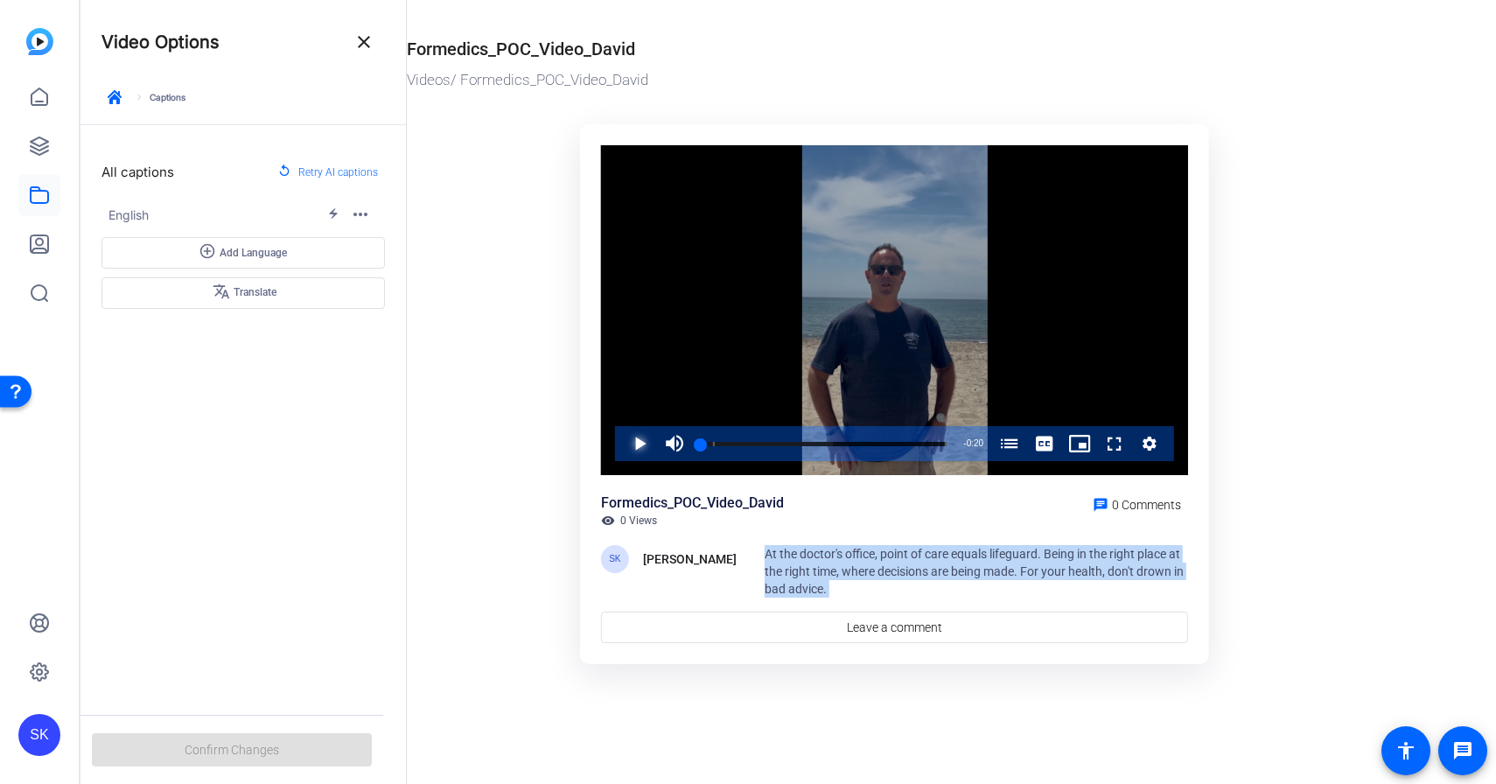
click at [622, 444] on span "Video Player" at bounding box center [622, 443] width 0 height 35
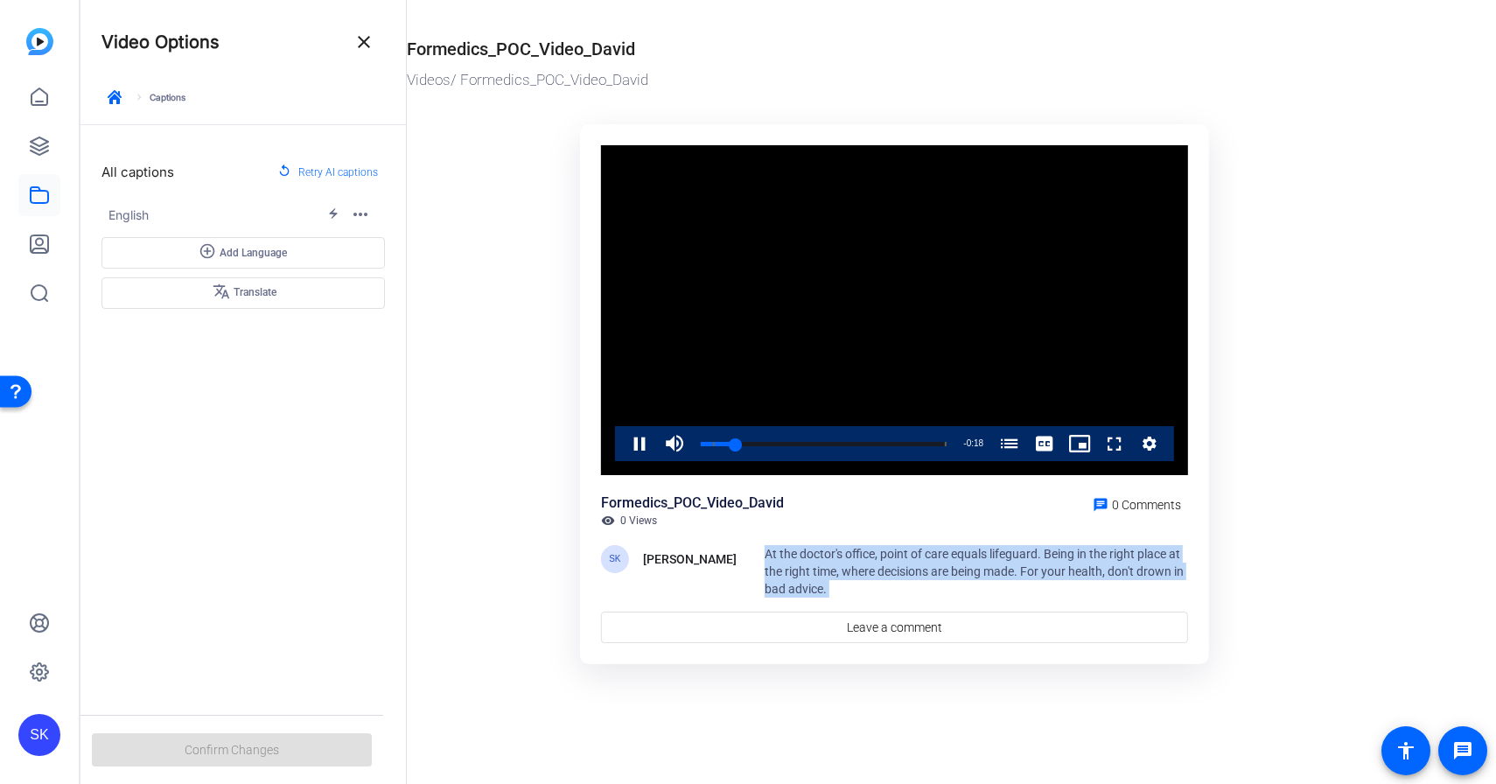
click at [640, 444] on div "Video Player is loading. Play Video Pause Mute Current Time 0:02 / Duration 0:2…" at bounding box center [894, 310] width 587 height 331
click at [622, 447] on span "Video Player" at bounding box center [622, 443] width 0 height 35
click at [374, 214] on span "button" at bounding box center [364, 214] width 42 height 42
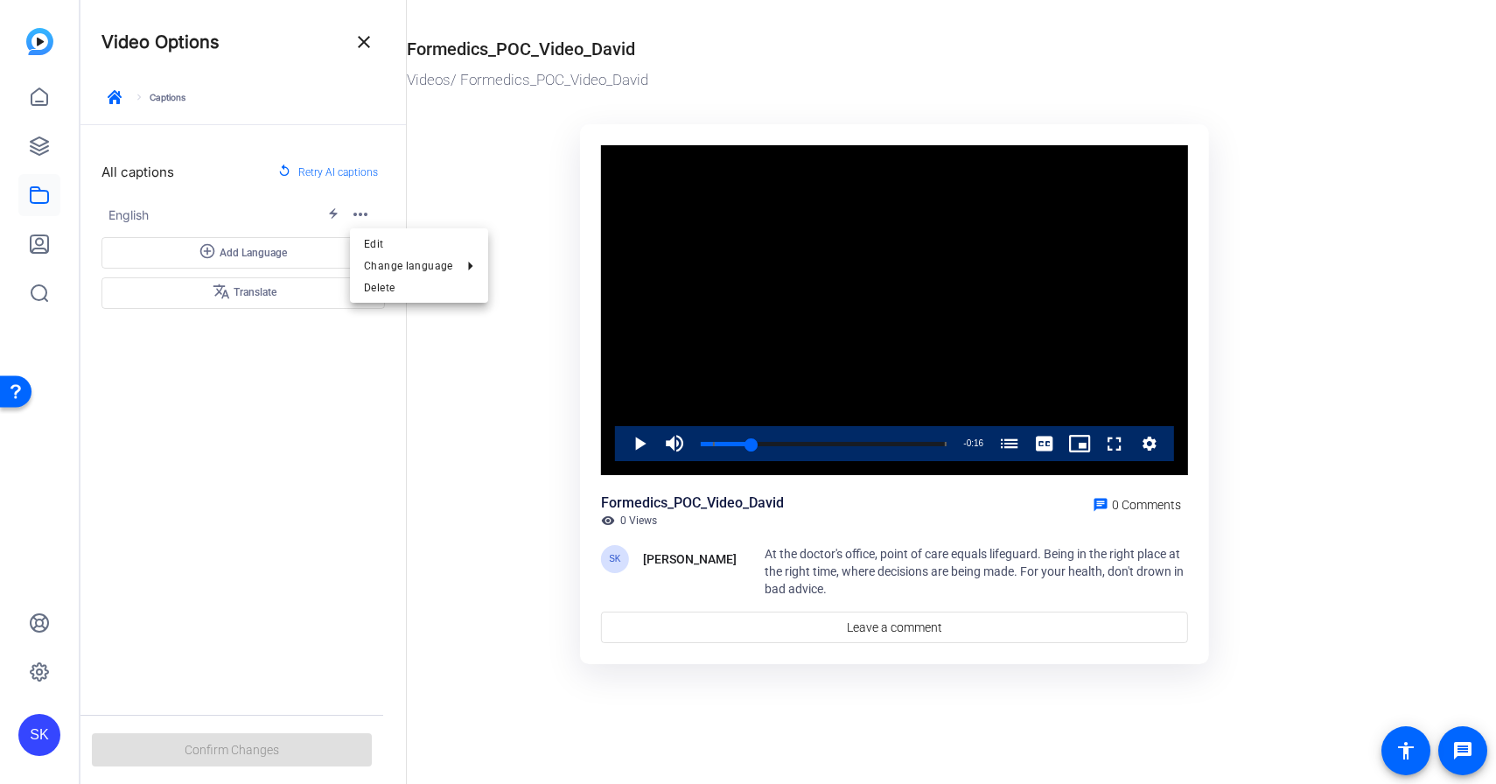
click at [372, 214] on div at bounding box center [748, 392] width 1496 height 784
click at [353, 38] on mat-icon "close" at bounding box center [363, 41] width 21 height 21
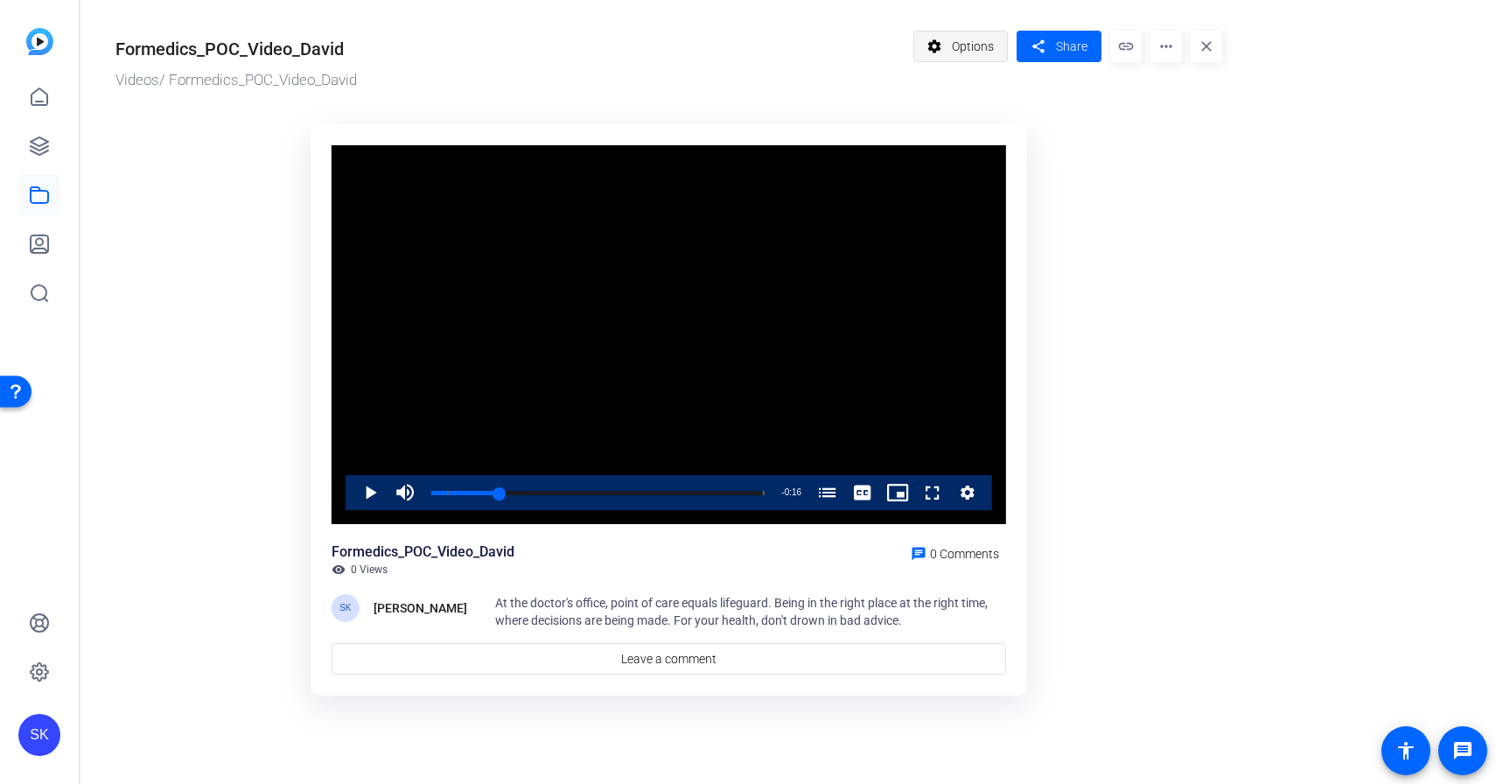
click at [964, 52] on span "Options" at bounding box center [973, 46] width 42 height 33
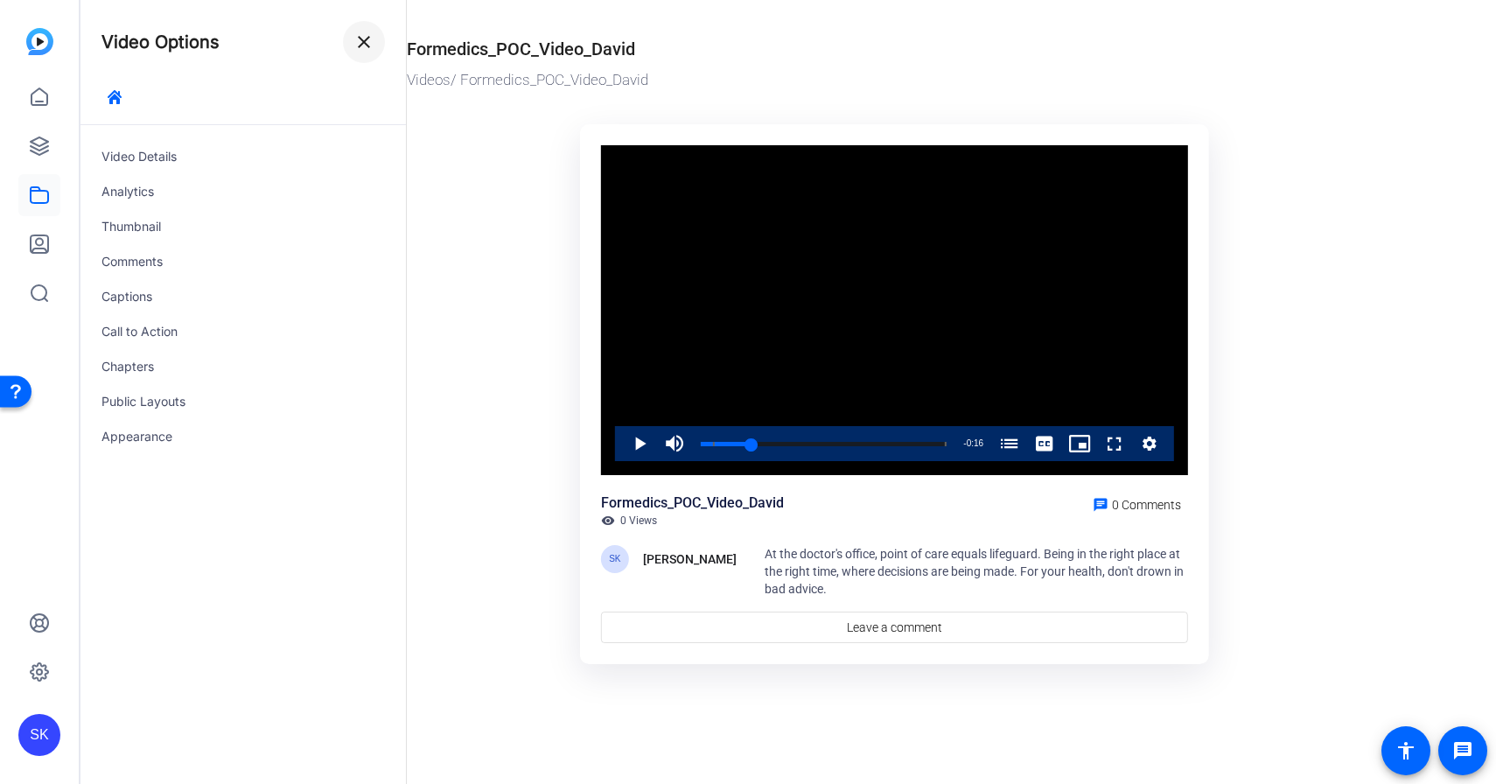
click at [376, 42] on span at bounding box center [364, 42] width 42 height 42
